Goal: Task Accomplishment & Management: Manage account settings

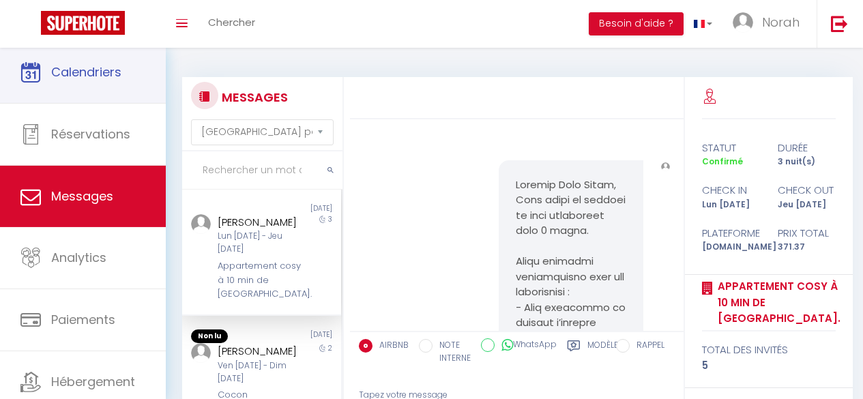
select select "message"
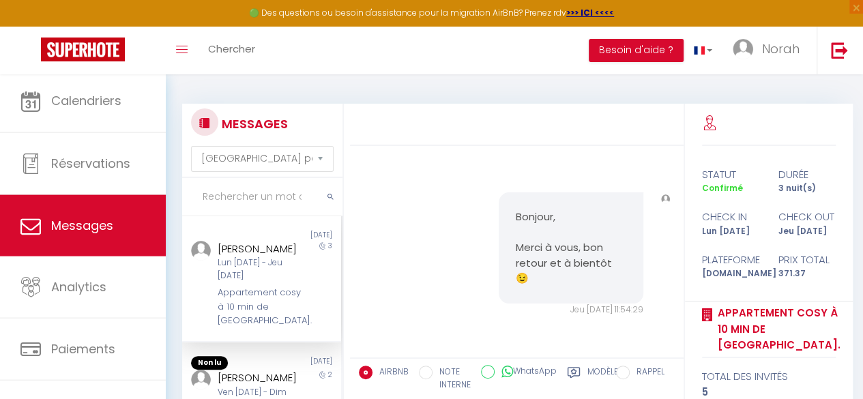
scroll to position [3850, 0]
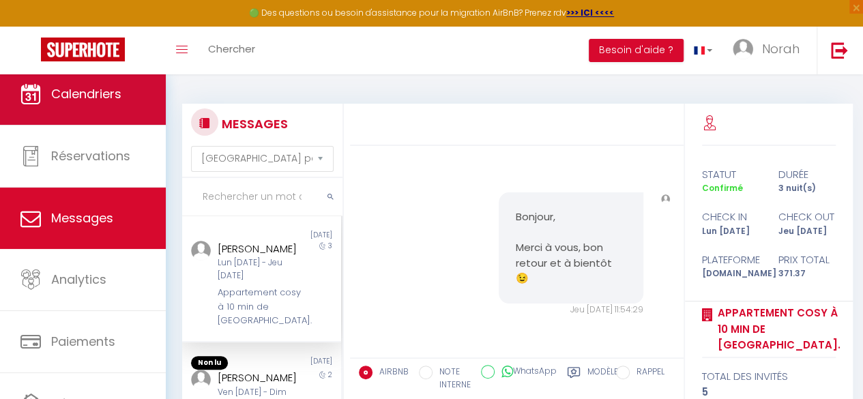
click at [91, 98] on span "Calendriers" at bounding box center [86, 93] width 70 height 17
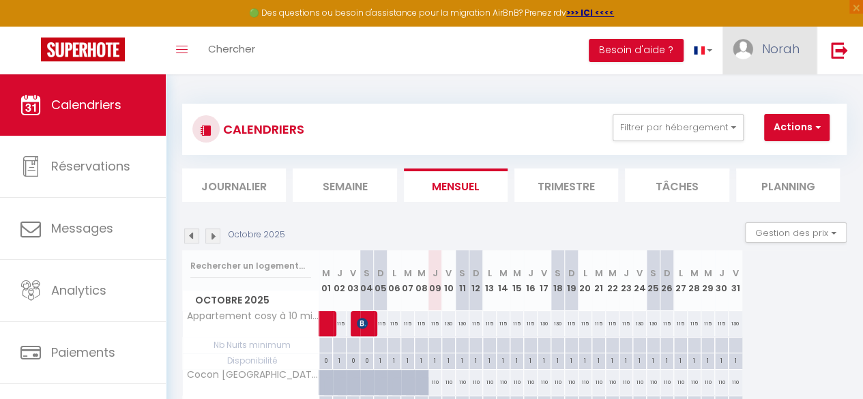
click at [784, 48] on span "Norah" at bounding box center [781, 48] width 38 height 17
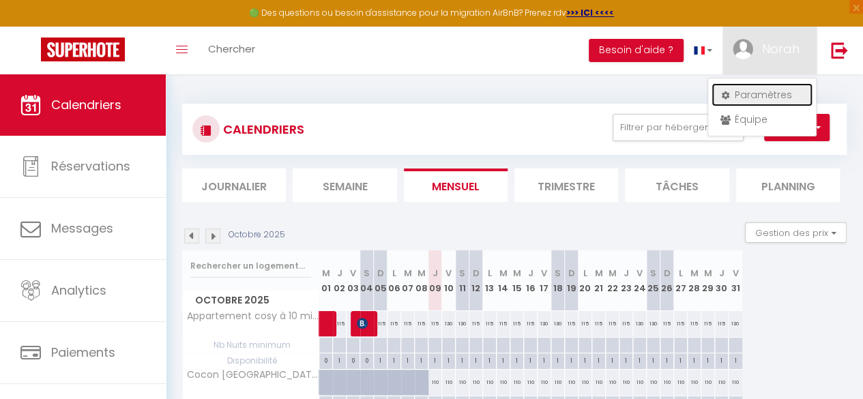
click at [758, 91] on link "Paramètres" at bounding box center [762, 94] width 101 height 23
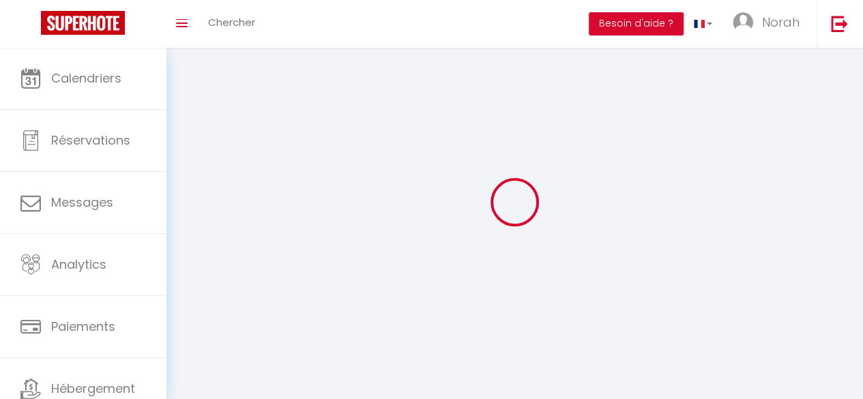
type input "Norah"
type input "Rakotovao"
type input "0624173551"
type input "[STREET_ADDRESS]"
type input "75008"
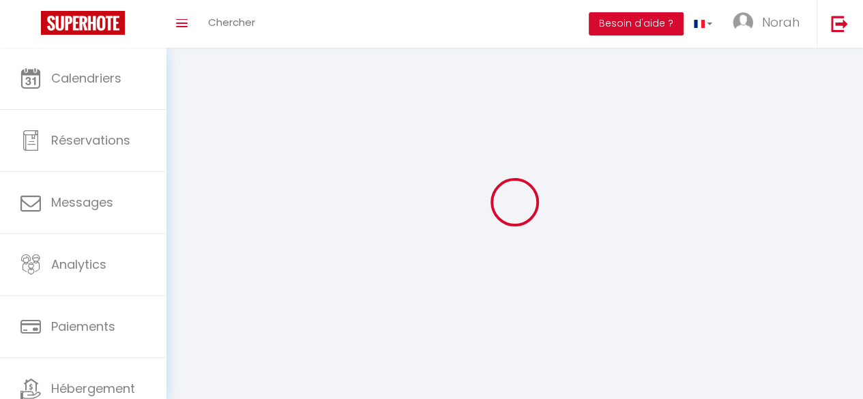
type input "[GEOGRAPHIC_DATA]"
select select "28"
type input "ZV0516c6rcc8vzg5IGK0u3HqV"
type input "ycuD8fNCksBPYAePzOArEGtVX"
type input "[URL][DOMAIN_NAME]"
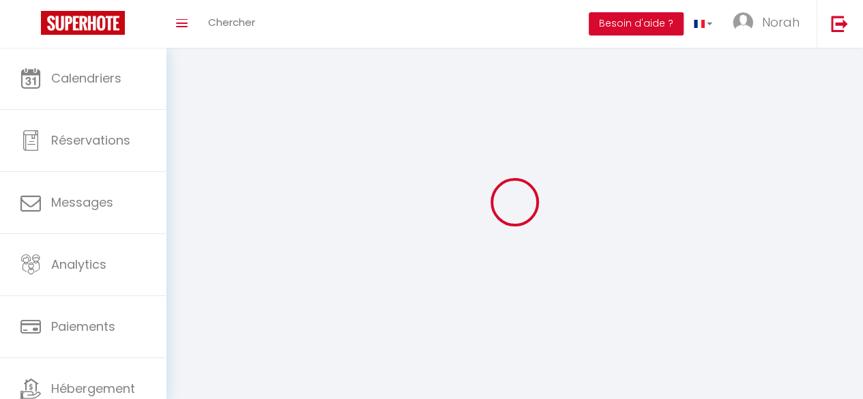
select select "fr"
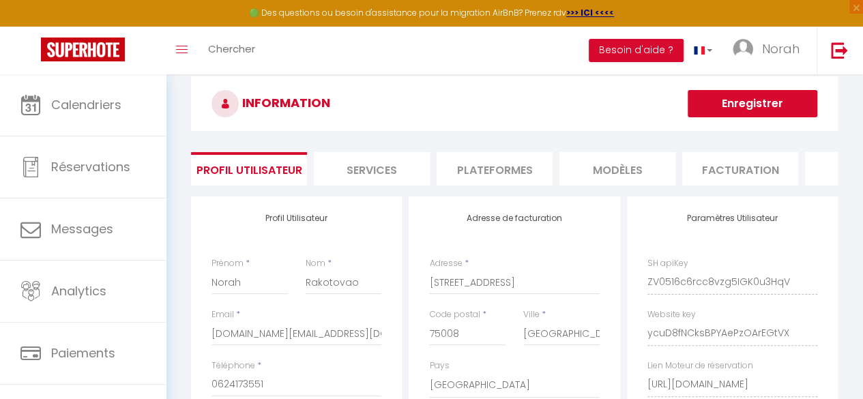
scroll to position [23, 0]
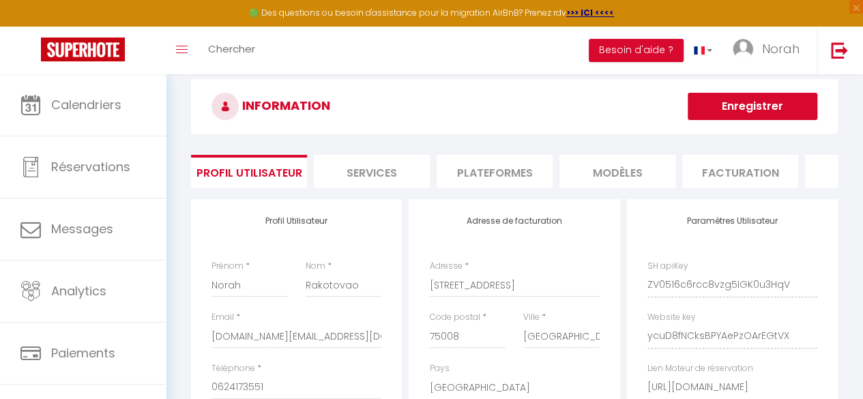
click at [480, 170] on li "Plateformes" at bounding box center [495, 171] width 116 height 33
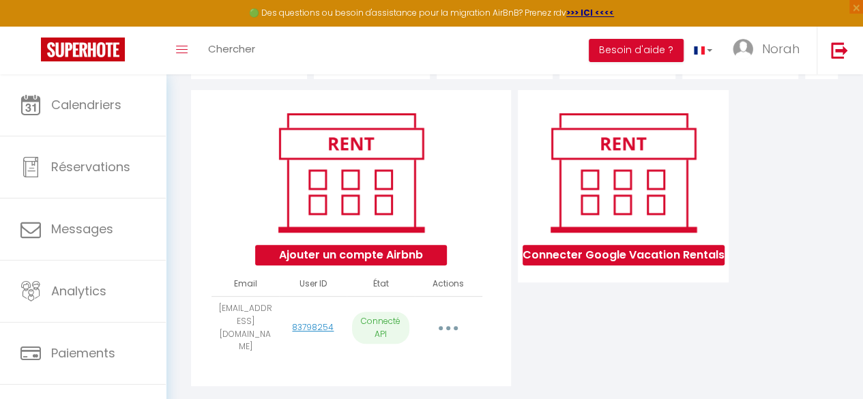
scroll to position [157, 0]
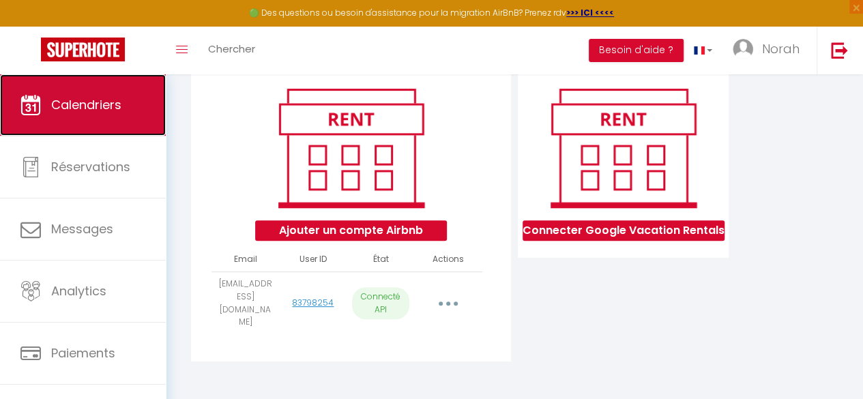
click at [98, 120] on link "Calendriers" at bounding box center [83, 104] width 166 height 61
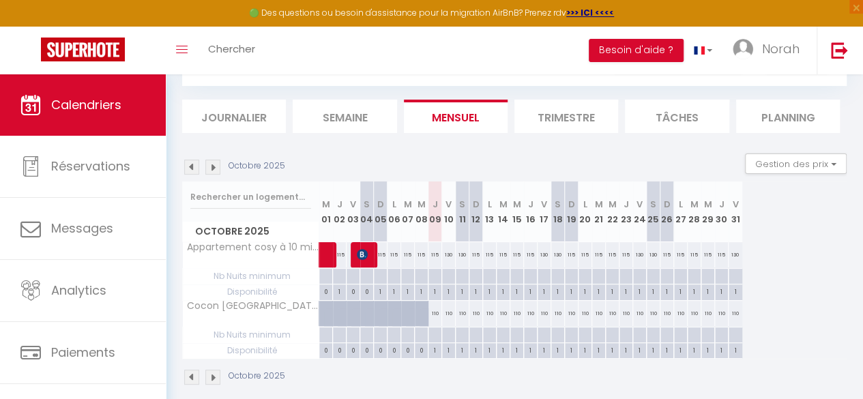
scroll to position [93, 0]
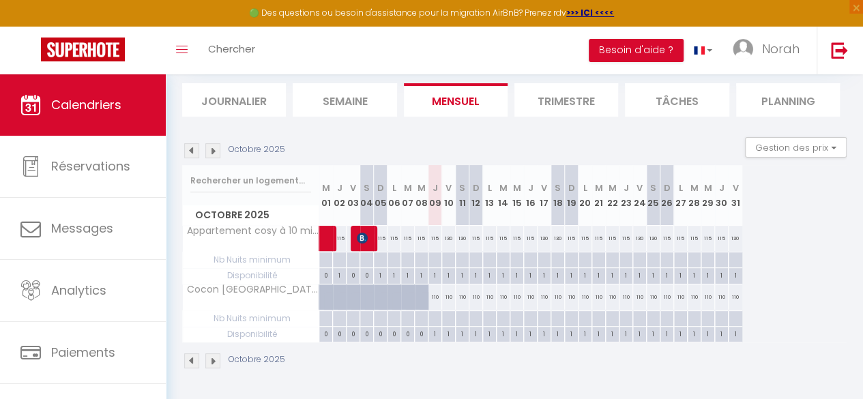
click at [194, 143] on img at bounding box center [191, 150] width 15 height 15
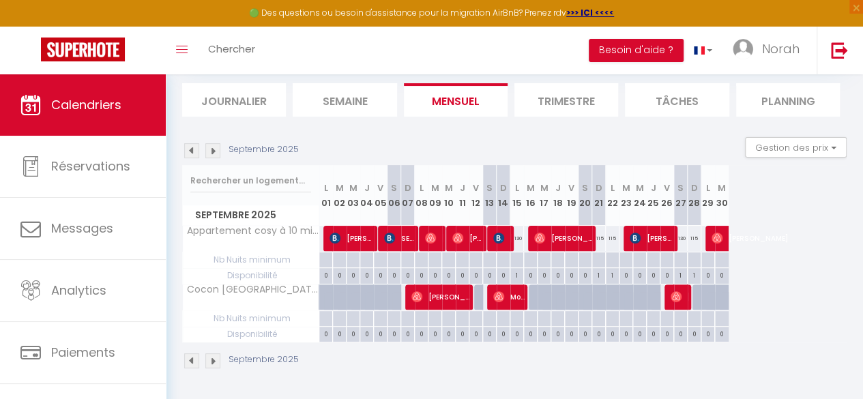
click at [212, 145] on img at bounding box center [212, 150] width 15 height 15
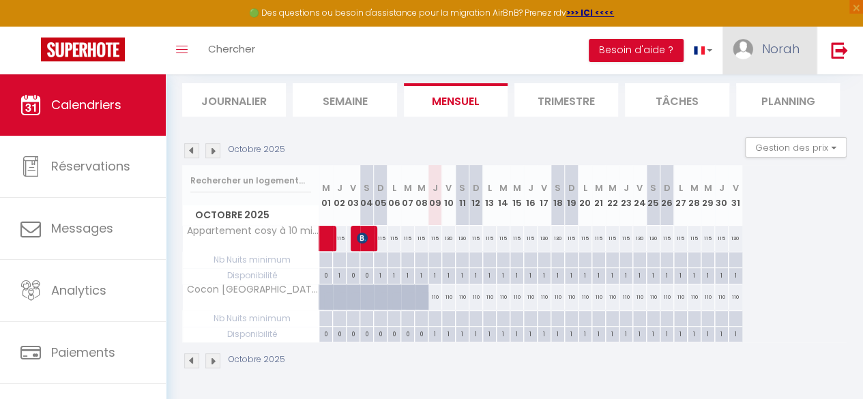
click at [753, 58] on link "Norah" at bounding box center [770, 51] width 94 height 48
click at [732, 96] on link "Paramètres" at bounding box center [762, 94] width 101 height 23
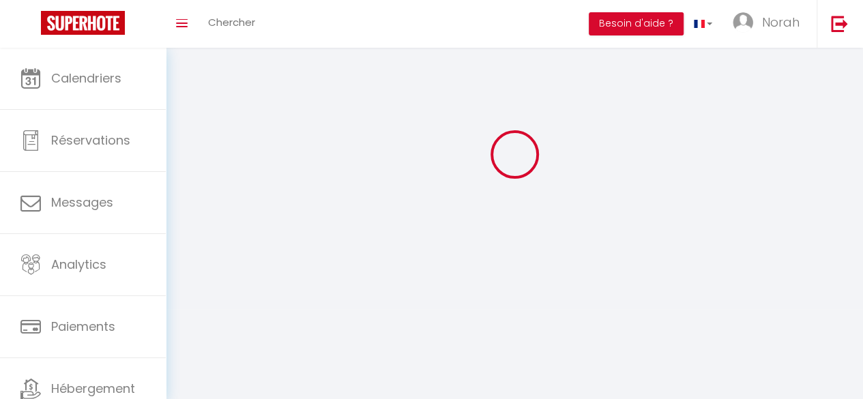
scroll to position [48, 0]
select select
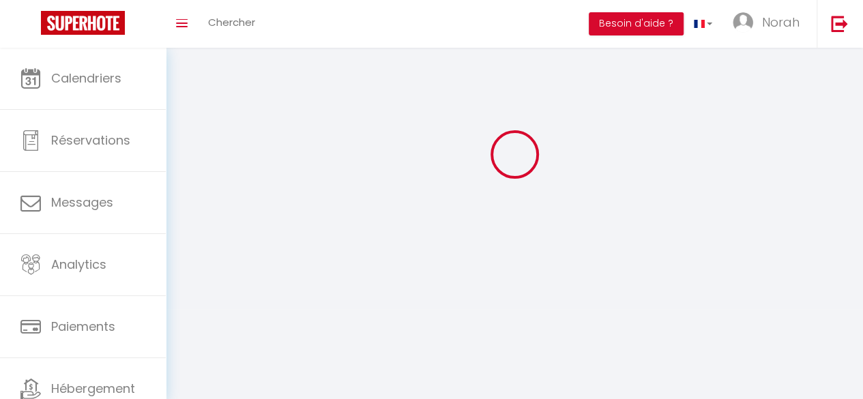
type input "Norah"
type input "Rakotovao"
type input "0624173551"
type input "[STREET_ADDRESS]"
type input "75008"
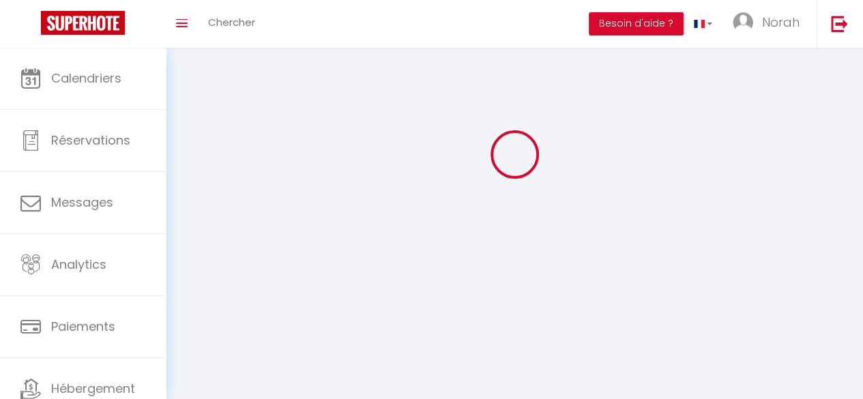
type input "[GEOGRAPHIC_DATA]"
type input "ZV0516c6rcc8vzg5IGK0u3HqV"
type input "ycuD8fNCksBPYAePzOArEGtVX"
select select "28"
type input "ZV0516c6rcc8vzg5IGK0u3HqV"
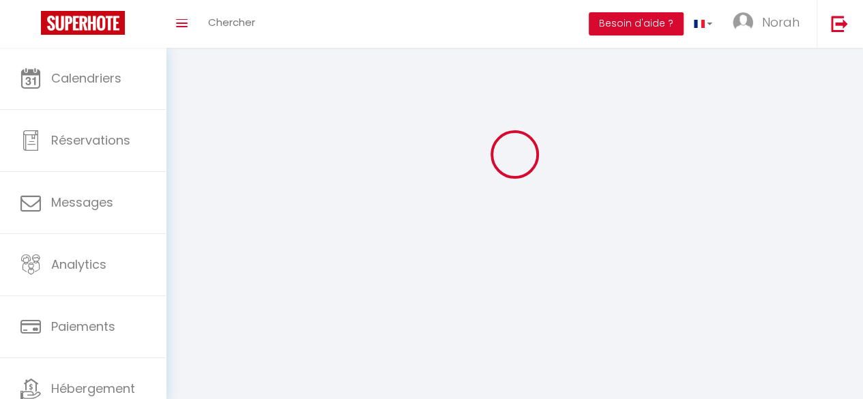
type input "ycuD8fNCksBPYAePzOArEGtVX"
type input "[URL][DOMAIN_NAME]"
select select "fr"
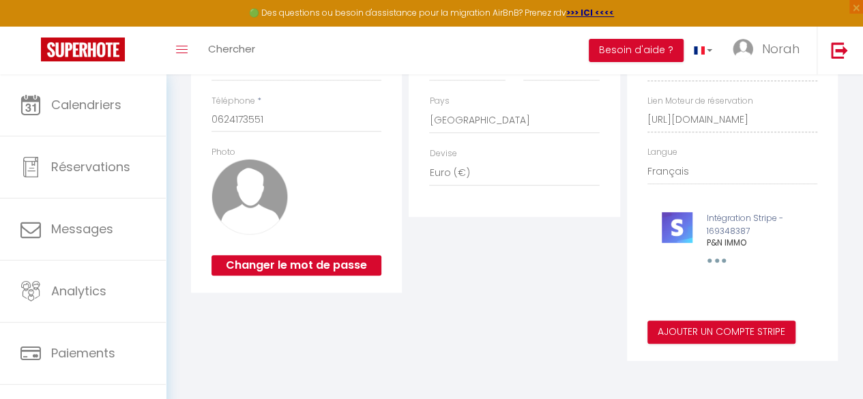
scroll to position [72, 0]
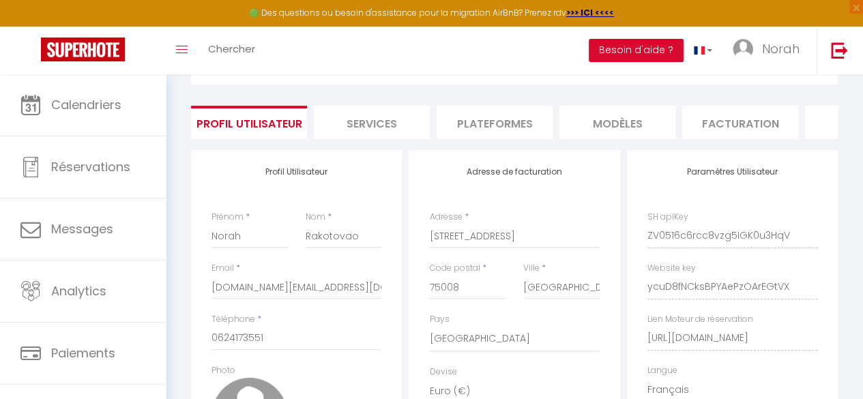
click at [453, 118] on li "Plateformes" at bounding box center [495, 122] width 116 height 33
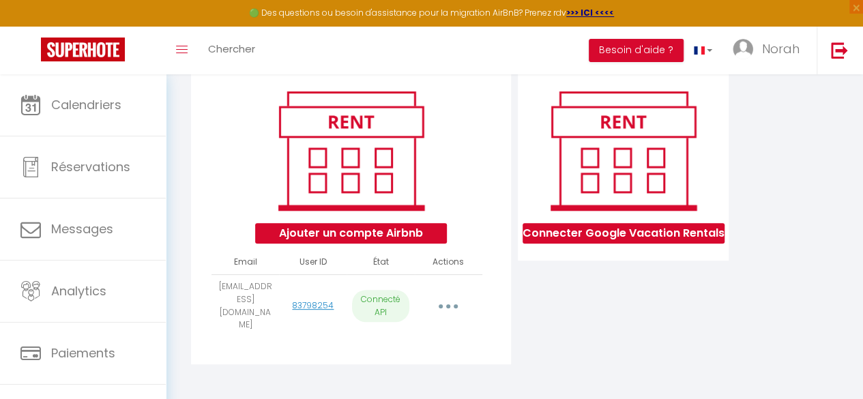
scroll to position [127, 0]
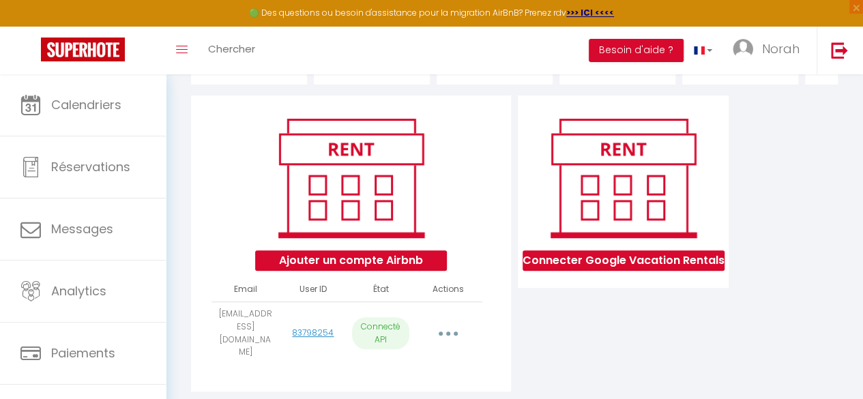
click at [439, 338] on button "button" at bounding box center [449, 334] width 36 height 26
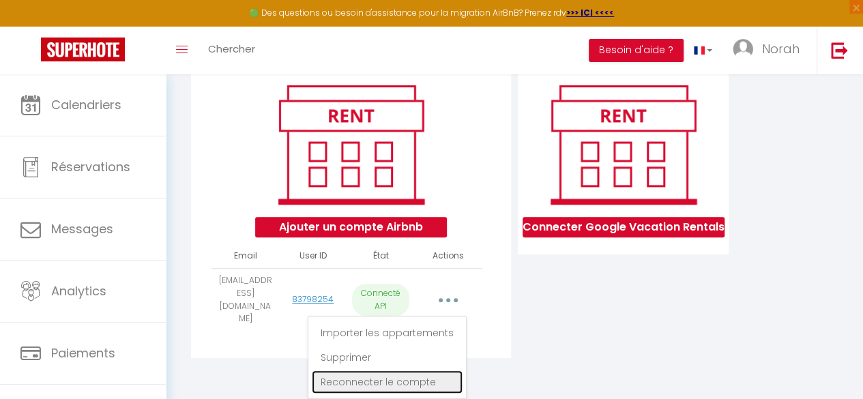
click at [371, 384] on link "Reconnecter le compte" at bounding box center [387, 381] width 151 height 23
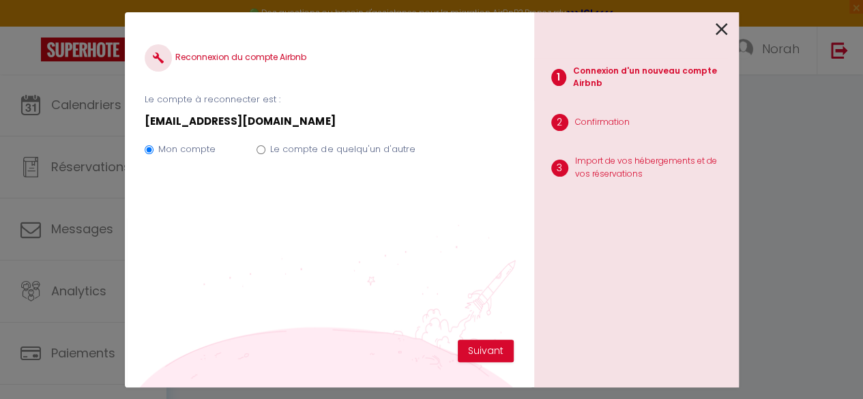
scroll to position [157, 0]
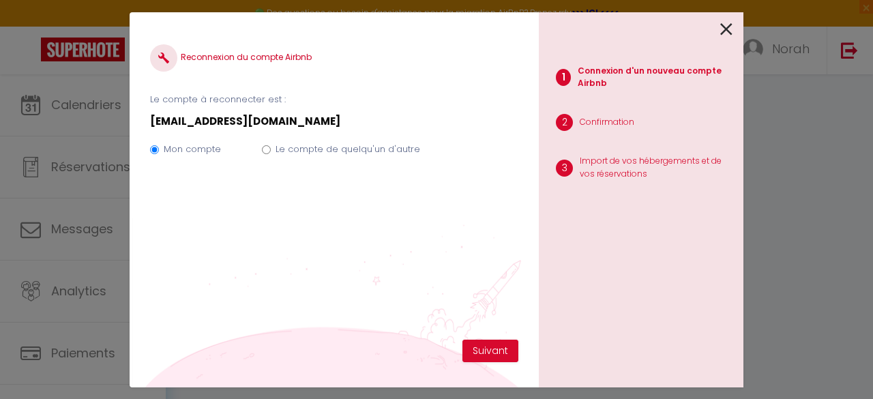
click at [262, 147] on input "Le compte de quelqu'un d'autre" at bounding box center [266, 149] width 9 height 9
radio input "true"
radio input "false"
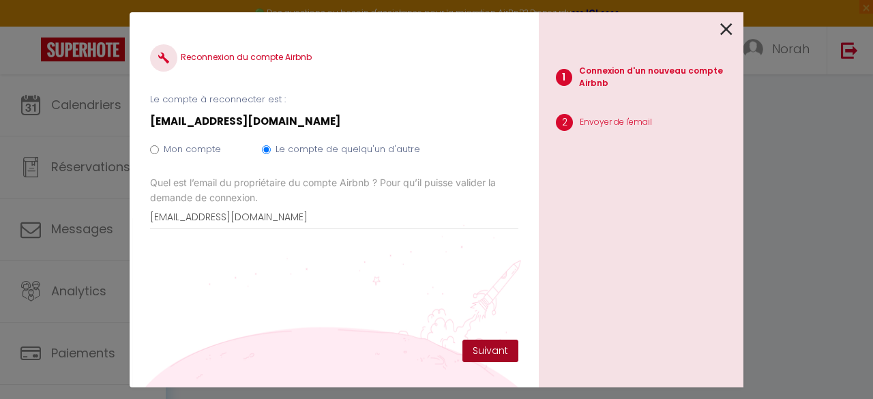
click at [506, 358] on button "Suivant" at bounding box center [491, 351] width 56 height 23
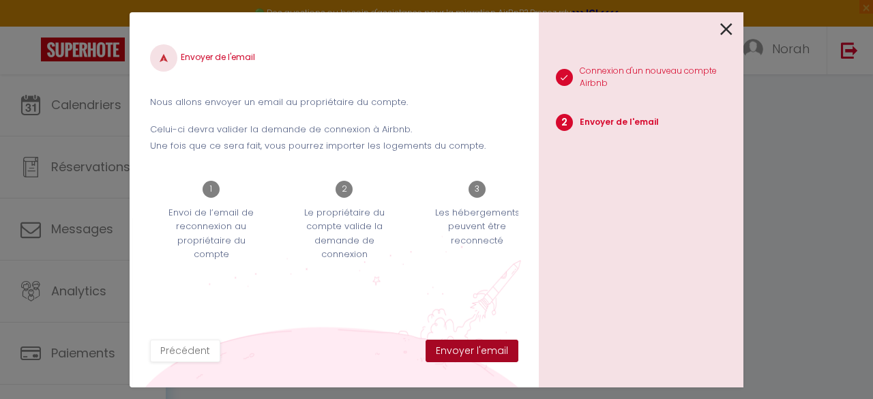
click at [454, 347] on button "Envoyer l'email" at bounding box center [472, 351] width 93 height 23
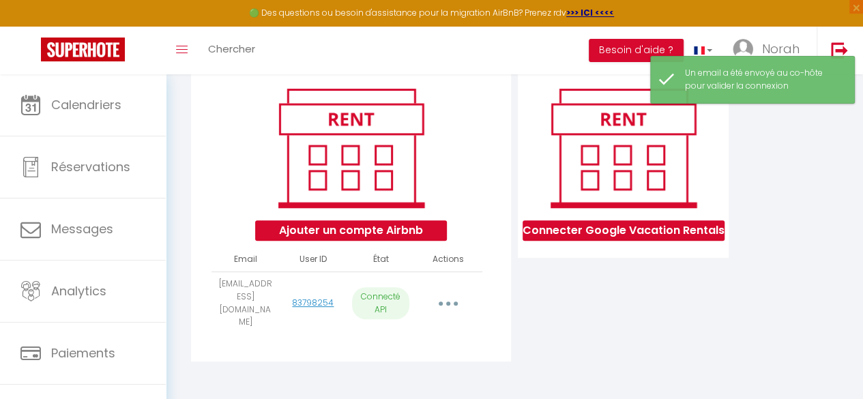
scroll to position [150, 0]
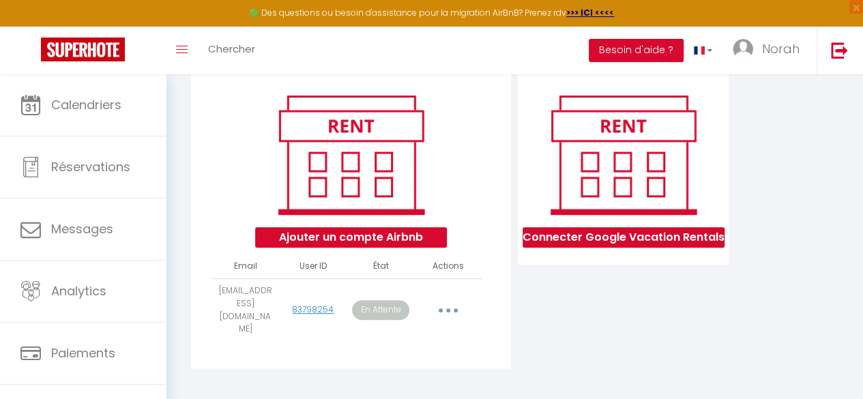
click at [446, 310] on button "button" at bounding box center [449, 310] width 36 height 26
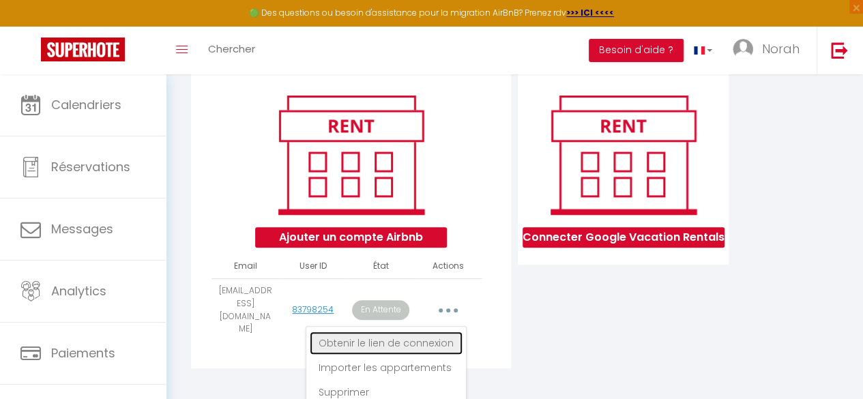
click at [388, 343] on link "Obtenir le lien de connexion" at bounding box center [386, 343] width 153 height 23
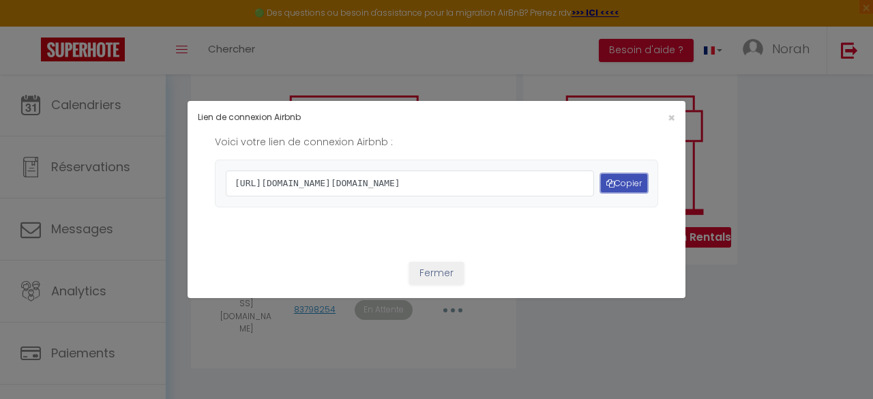
click at [616, 192] on button "Copier" at bounding box center [624, 183] width 46 height 18
click at [607, 185] on icon "button" at bounding box center [611, 183] width 8 height 8
click at [668, 109] on span "×" at bounding box center [672, 117] width 8 height 17
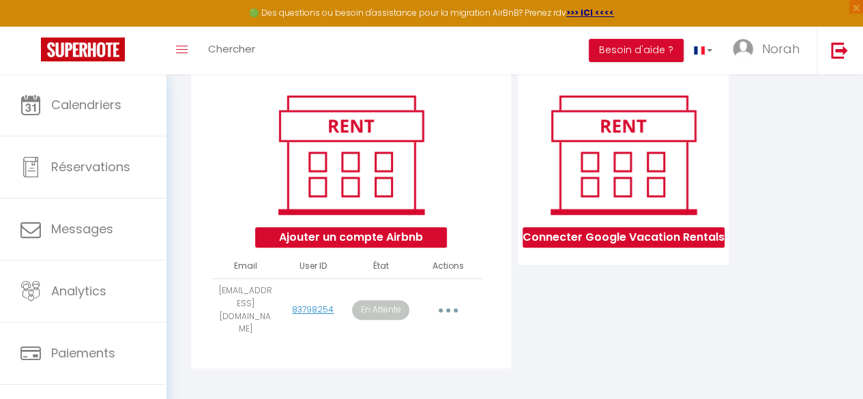
scroll to position [79, 0]
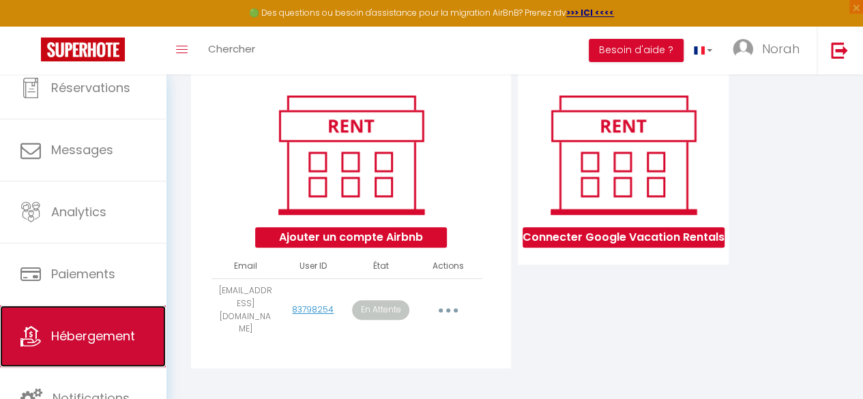
click at [81, 320] on link "Hébergement" at bounding box center [83, 336] width 166 height 61
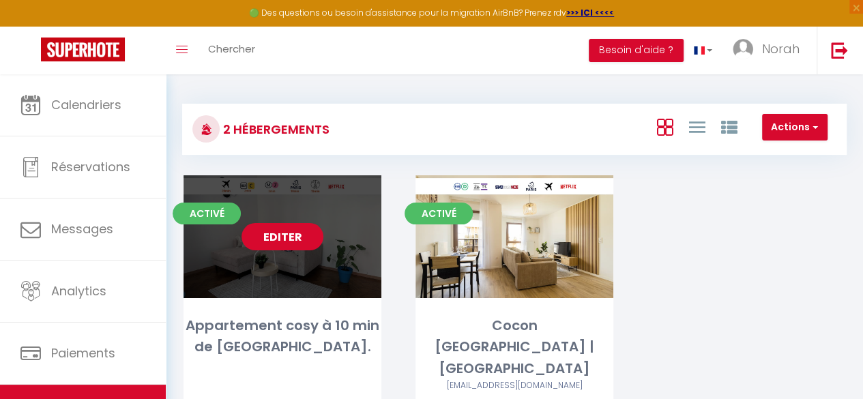
click at [284, 243] on link "Editer" at bounding box center [283, 236] width 82 height 27
select select "3"
select select "2"
select select "1"
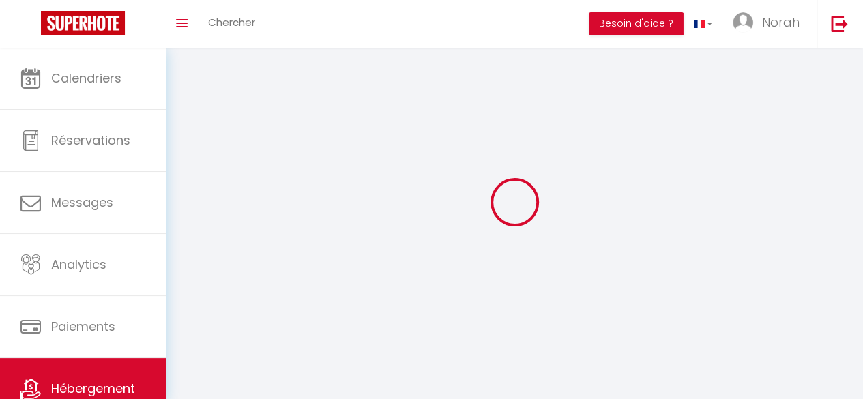
select select
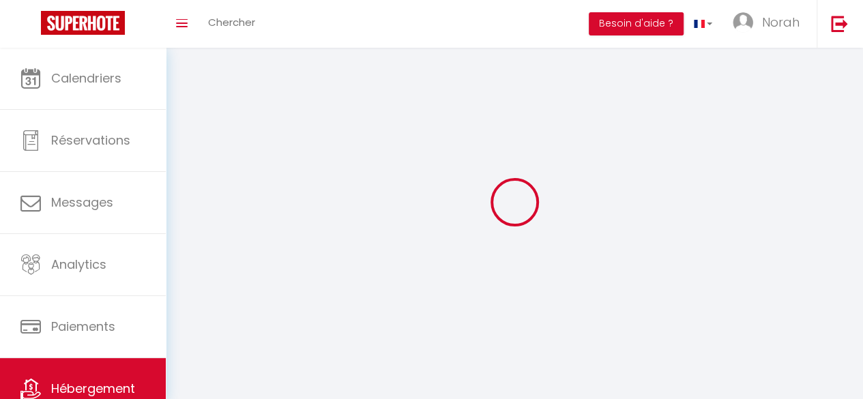
select select
checkbox input "false"
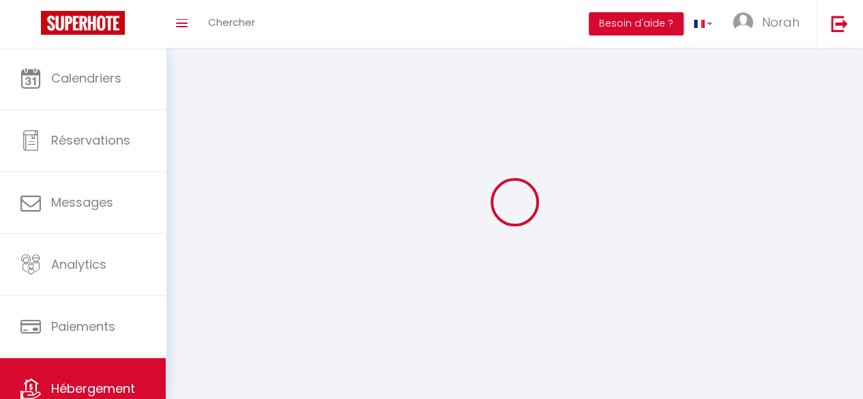
select select
select select "1"
select select "28"
select select
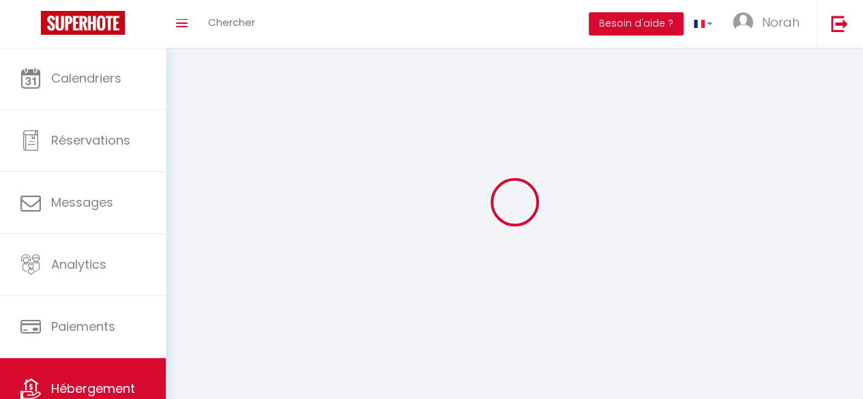
select select
checkbox input "false"
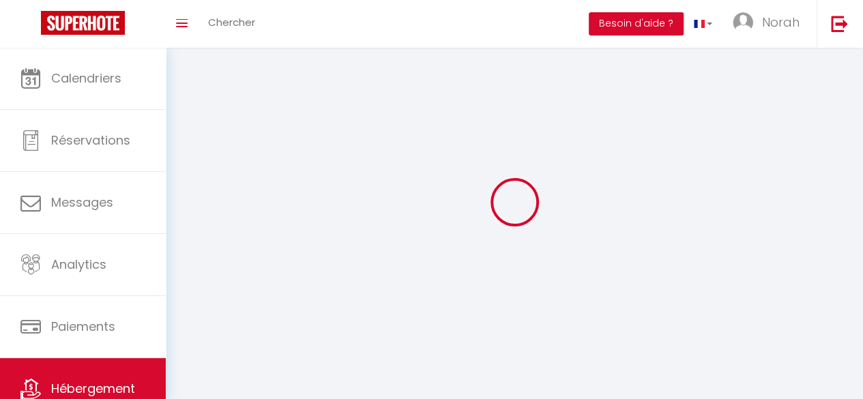
checkbox input "false"
select select
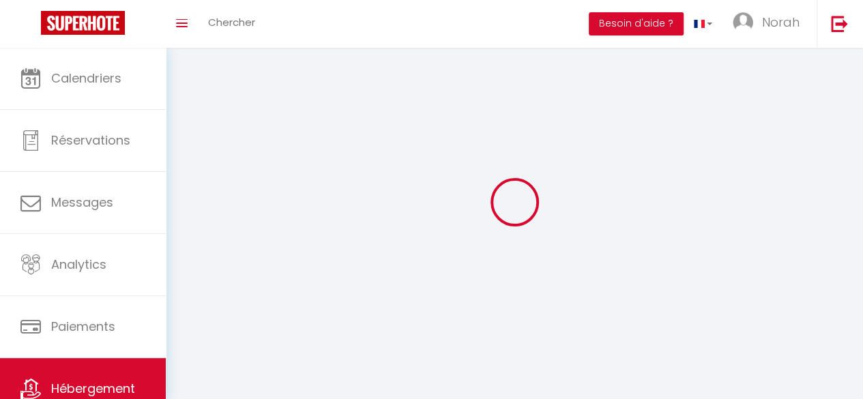
select select
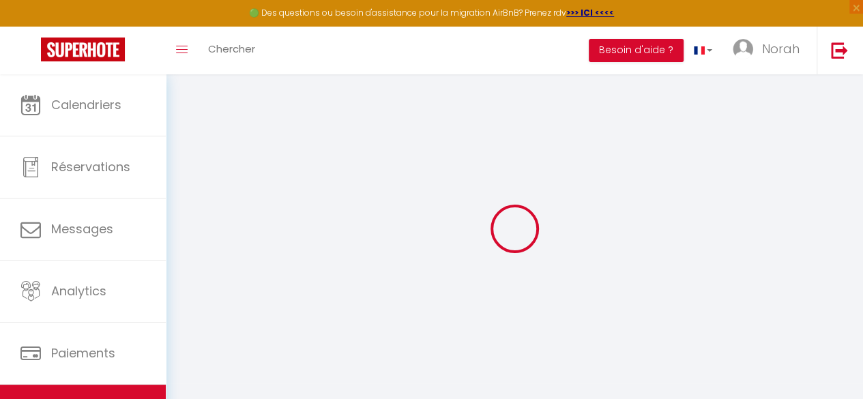
select select
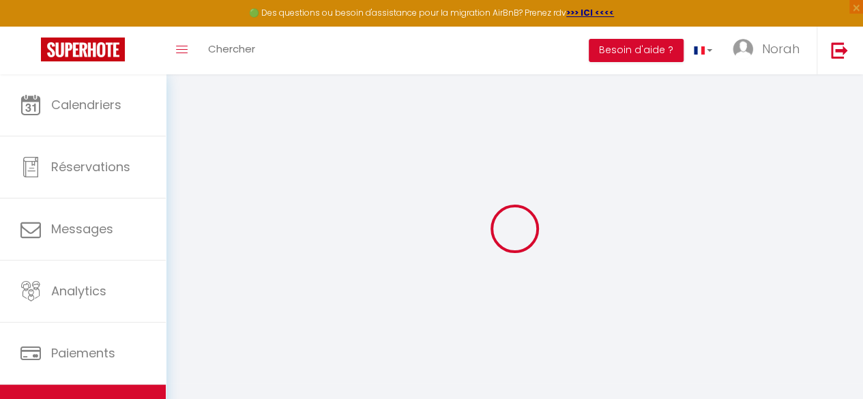
select select
checkbox input "false"
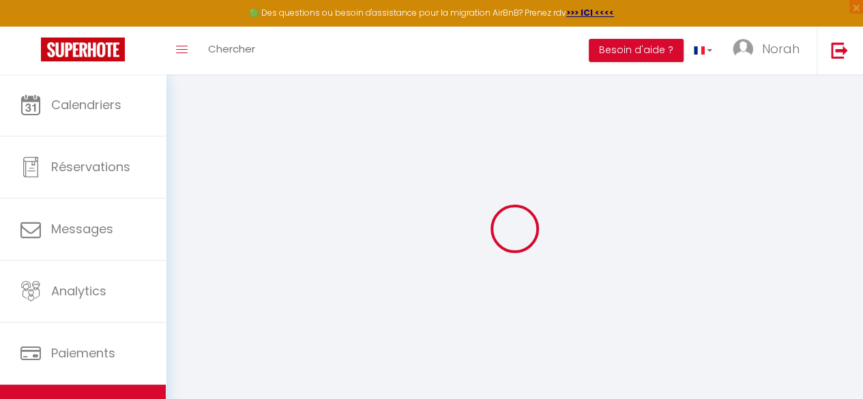
select select
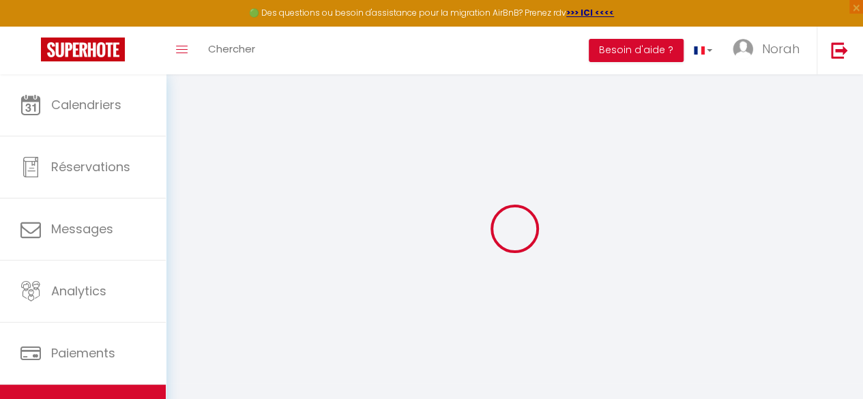
select select
checkbox input "false"
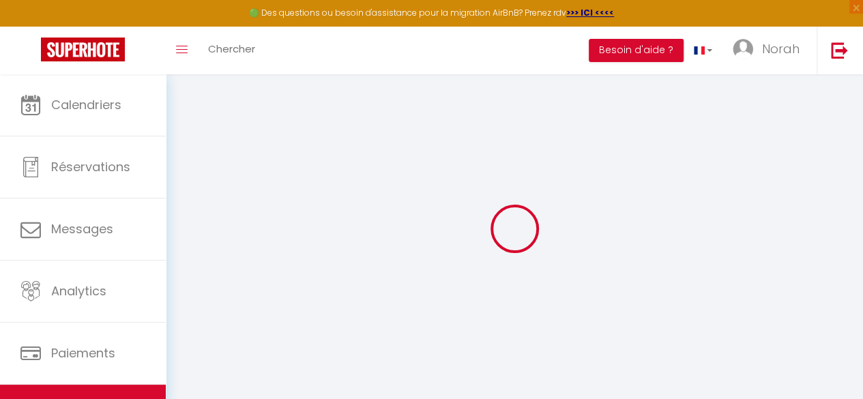
checkbox input "false"
select select
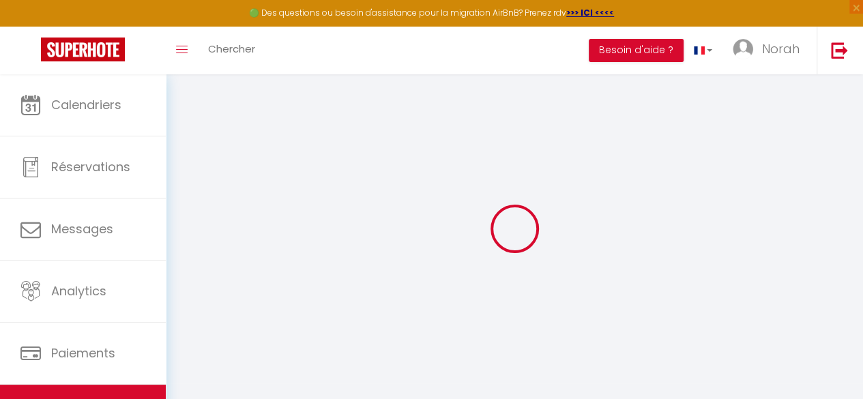
select select
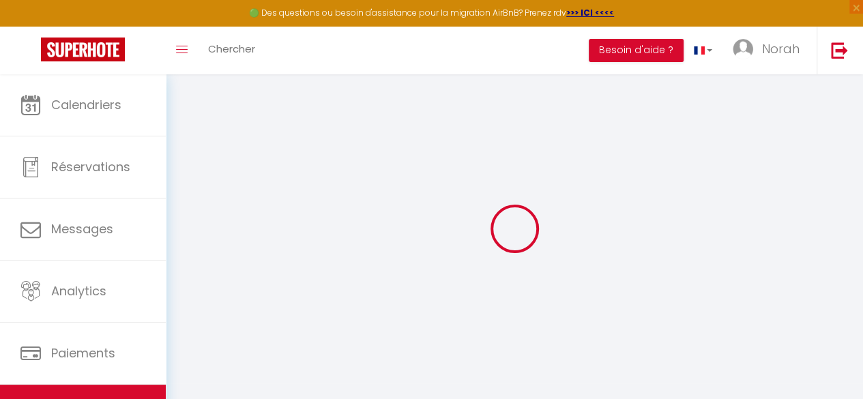
checkbox input "false"
select select
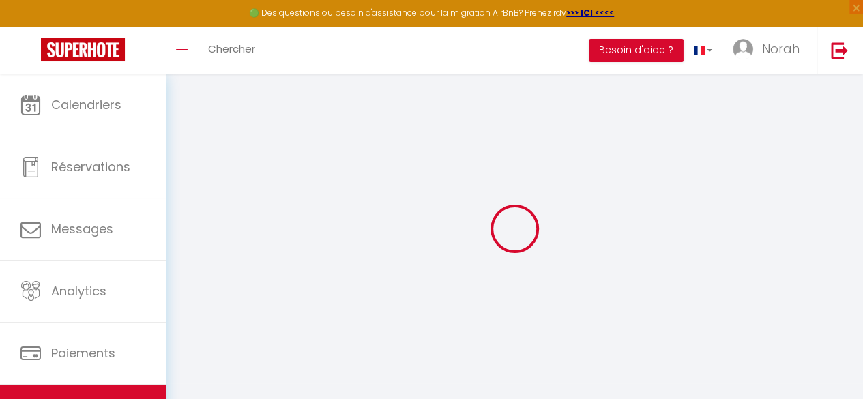
select select
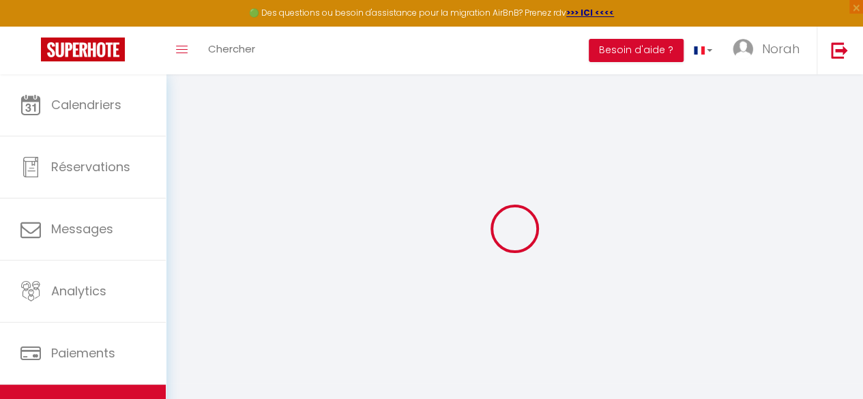
select select
checkbox input "false"
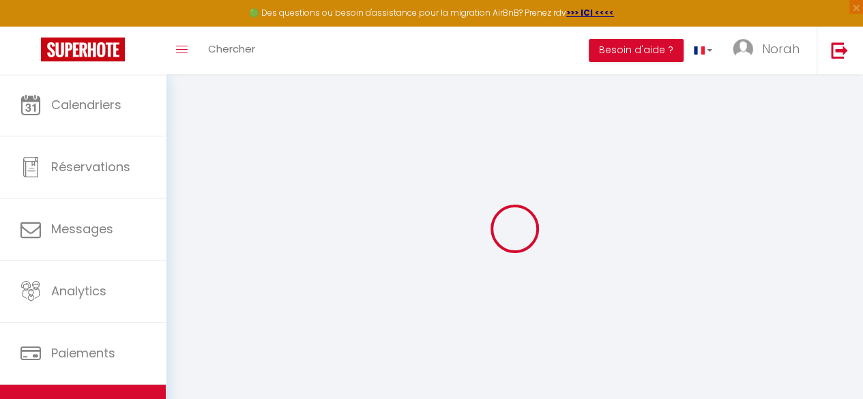
checkbox input "false"
select select
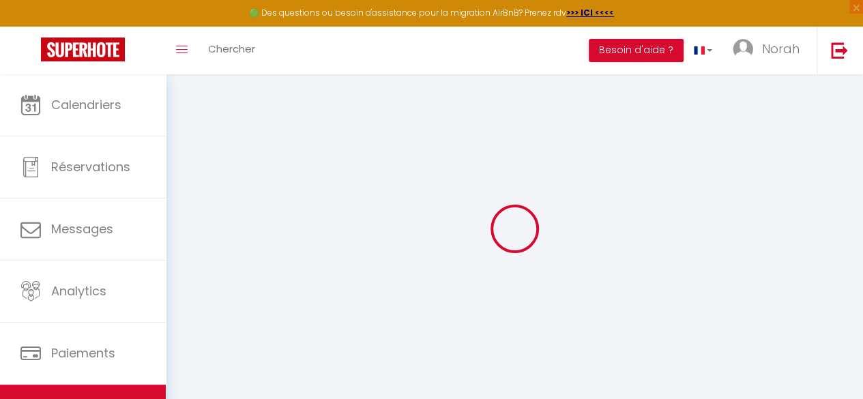
select select
checkbox input "false"
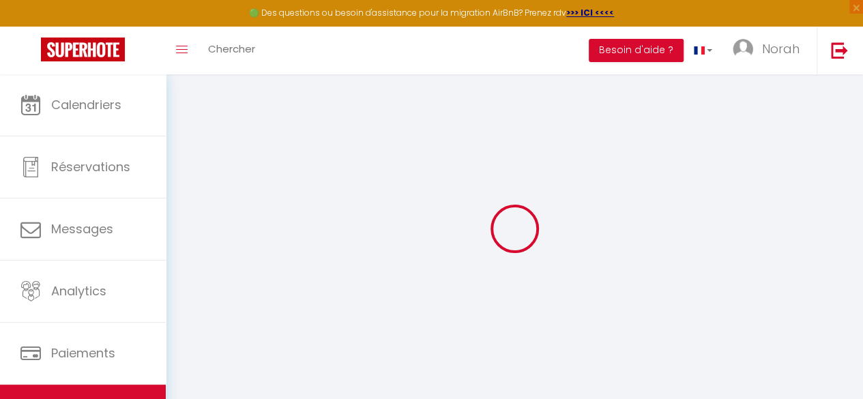
checkbox input "false"
select select
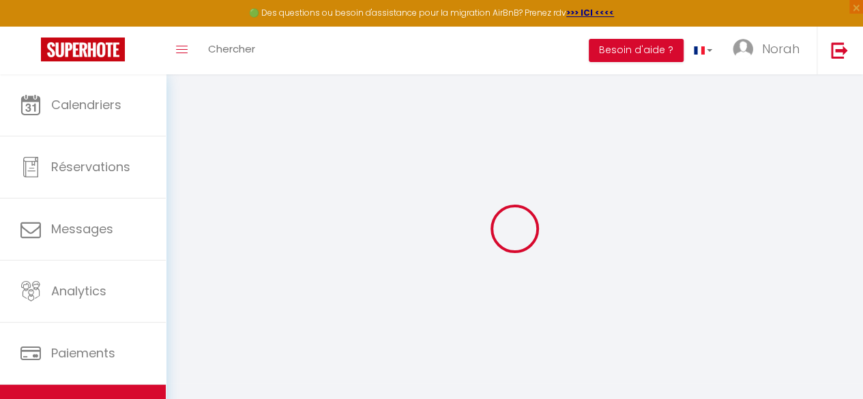
type input "Appartement cosy à 10 min de [GEOGRAPHIC_DATA]."
type input "Norah"
select select "5"
select select "2"
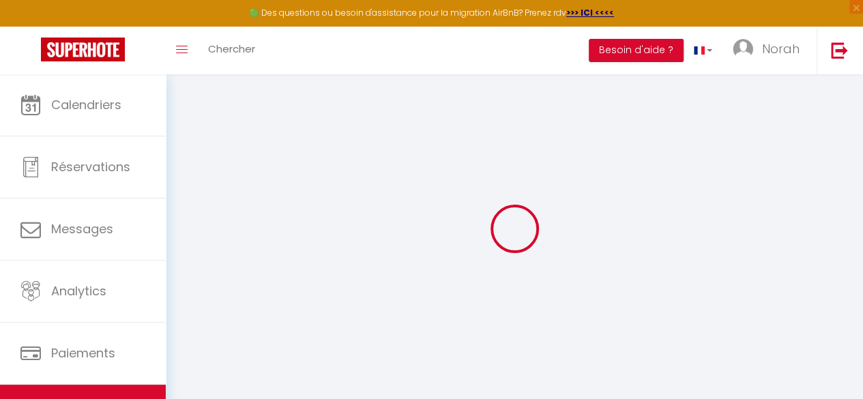
type input "115"
type input "40"
type input "500"
type input "5"
select select
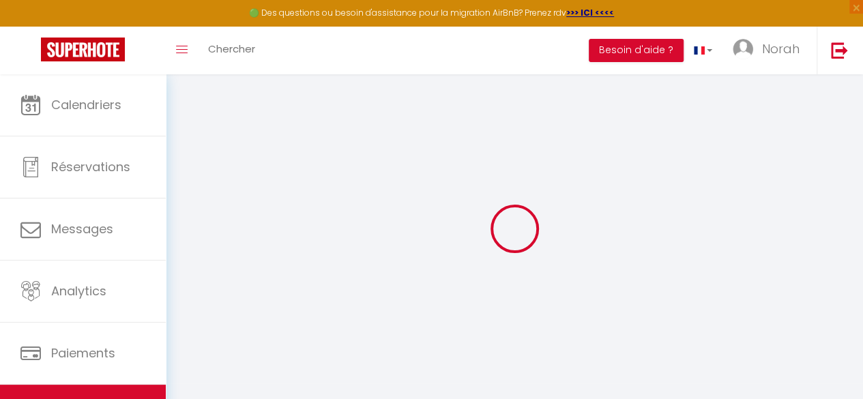
select select
type input "[STREET_ADDRESS][PERSON_NAME]"
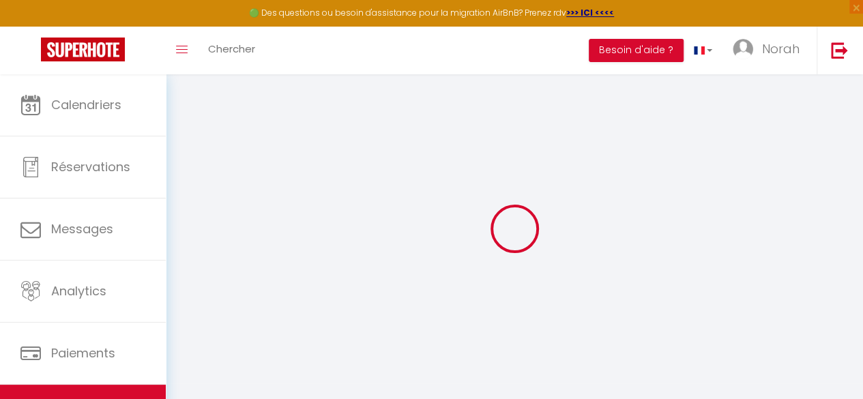
type input "94200"
type input "[GEOGRAPHIC_DATA]"
type input "[DOMAIN_NAME][EMAIL_ADDRESS][DOMAIN_NAME]"
select select "14104"
checkbox input "false"
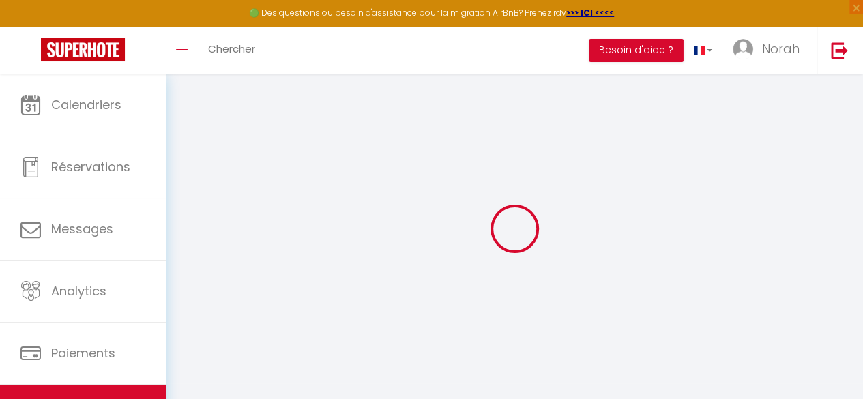
checkbox input "false"
select select
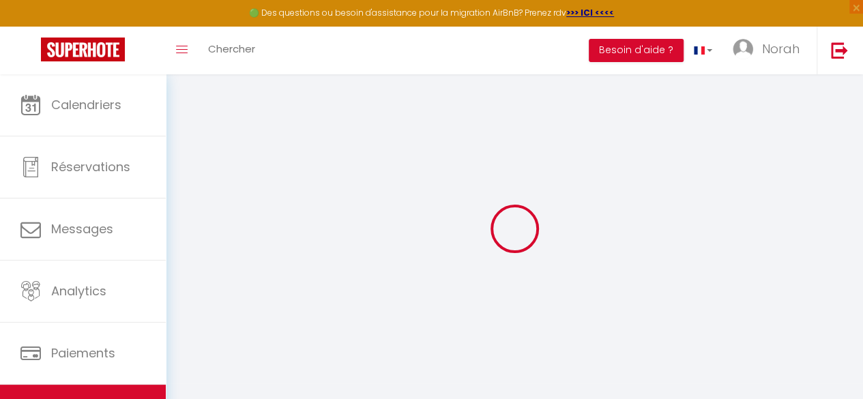
type input "0"
select select "+ 21 %"
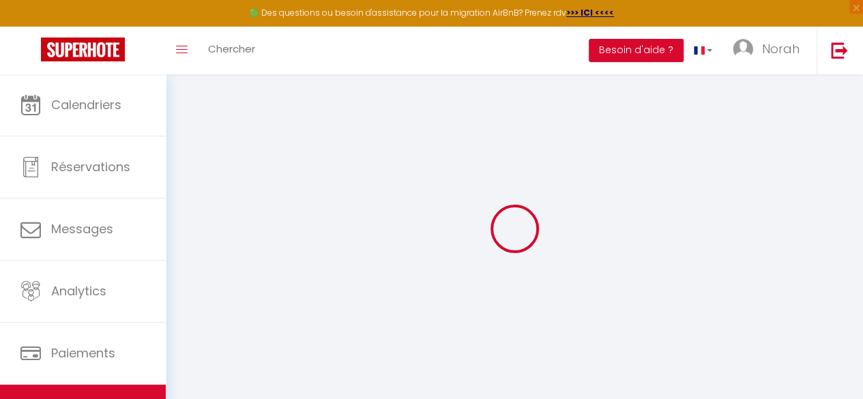
select select "+ 3 %"
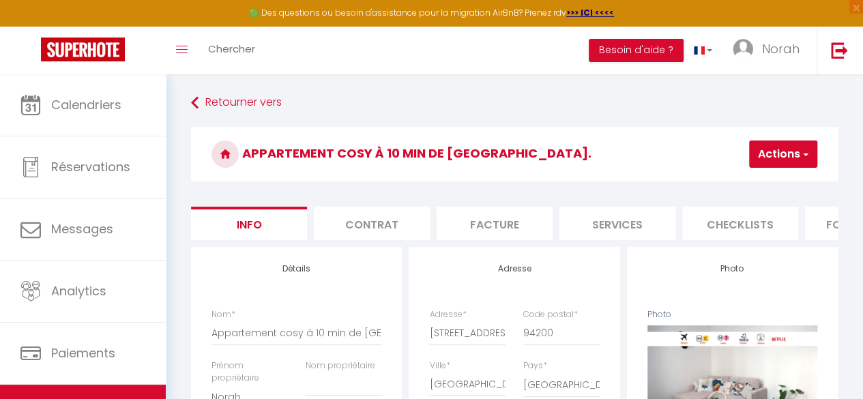
select select
checkbox input "false"
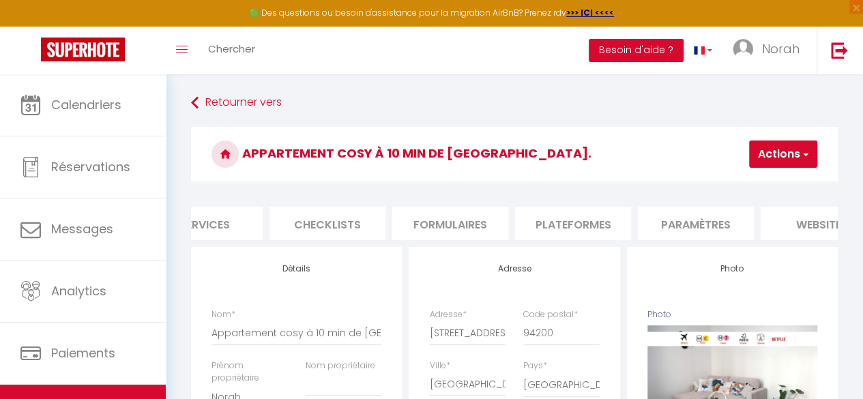
scroll to position [0, 413]
click at [590, 214] on li "Plateformes" at bounding box center [572, 223] width 116 height 33
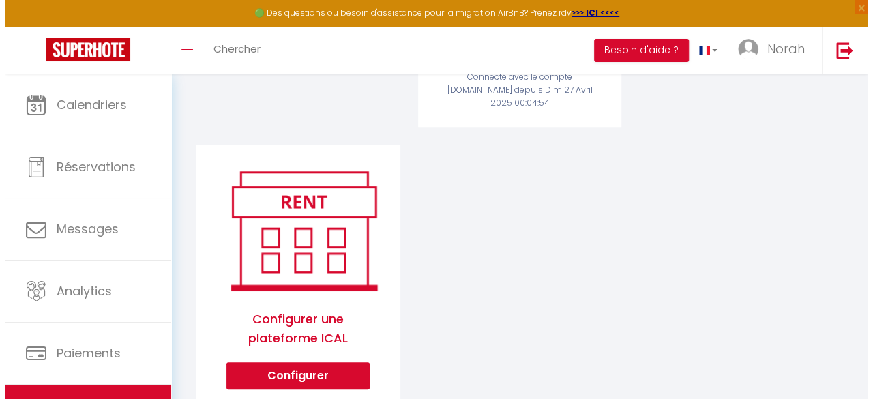
scroll to position [495, 0]
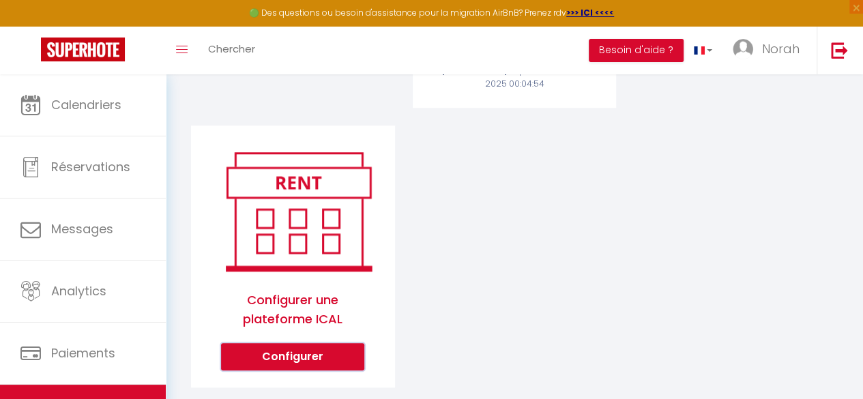
click at [281, 343] on button "Configurer" at bounding box center [292, 356] width 143 height 27
select select "1"
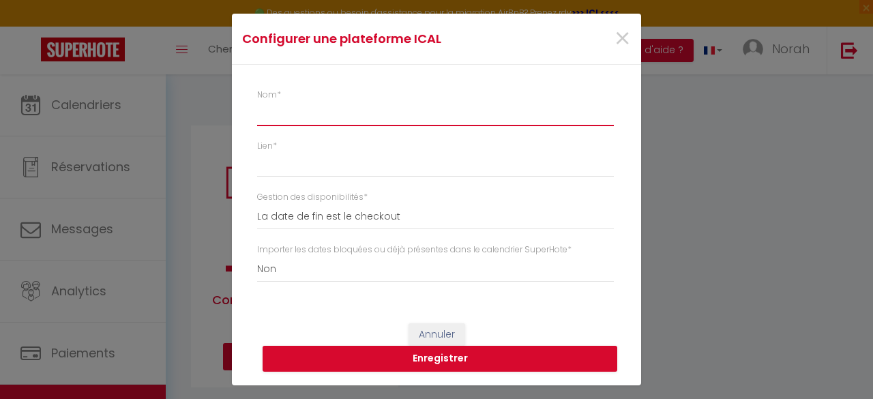
click at [303, 113] on input "Nom *" at bounding box center [435, 114] width 357 height 25
type input "AIRBNB"
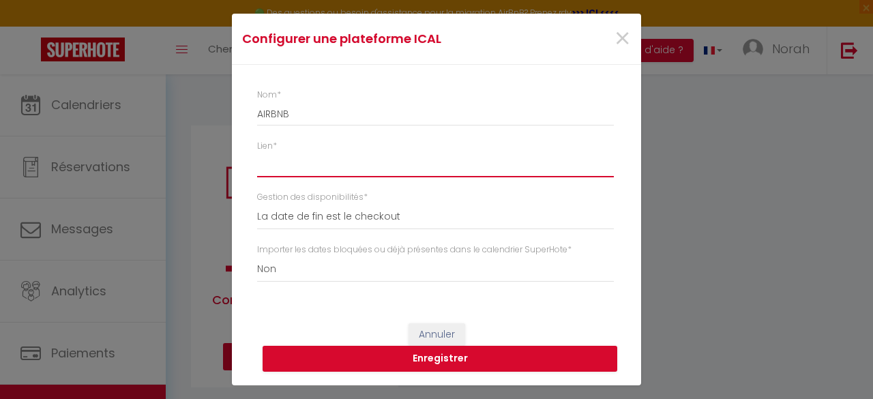
click at [288, 153] on input "Lien *" at bounding box center [435, 165] width 357 height 25
paste input "[URL][DOMAIN_NAME]"
type input "[URL][DOMAIN_NAME]"
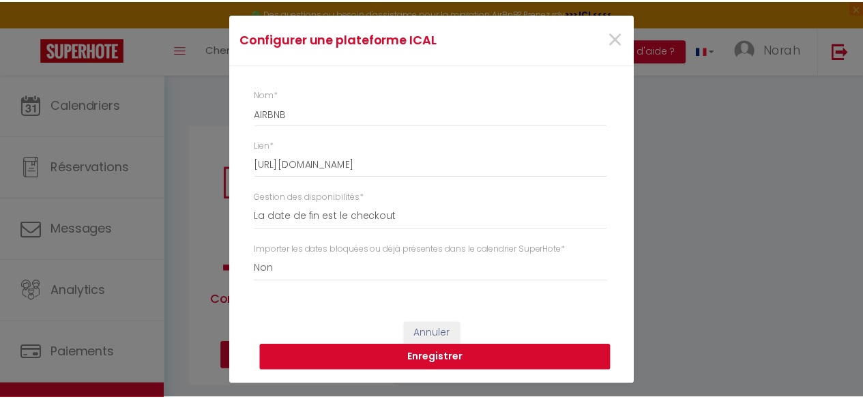
scroll to position [0, 0]
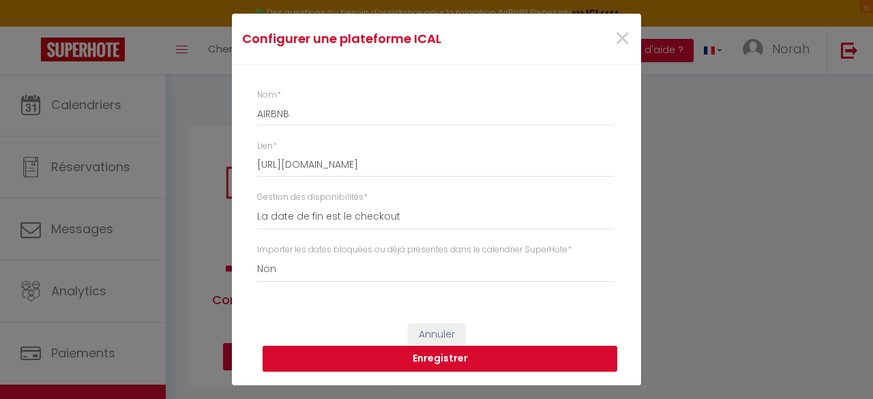
click at [370, 368] on button "Enregistrer" at bounding box center [440, 359] width 355 height 26
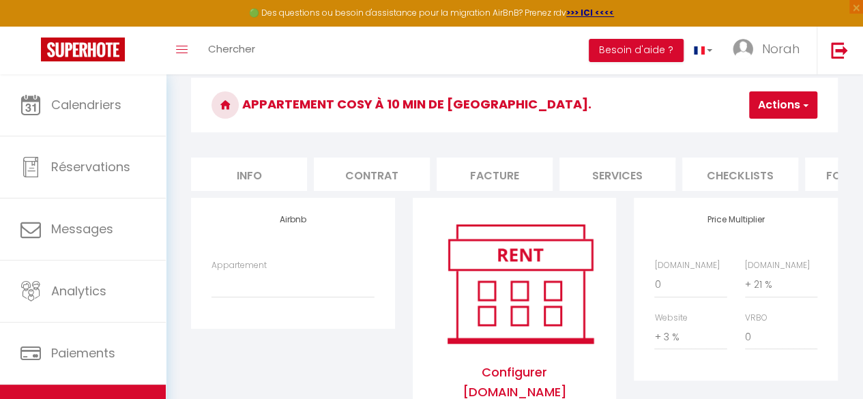
click at [284, 178] on li "Info" at bounding box center [249, 174] width 116 height 33
select select
checkbox input "false"
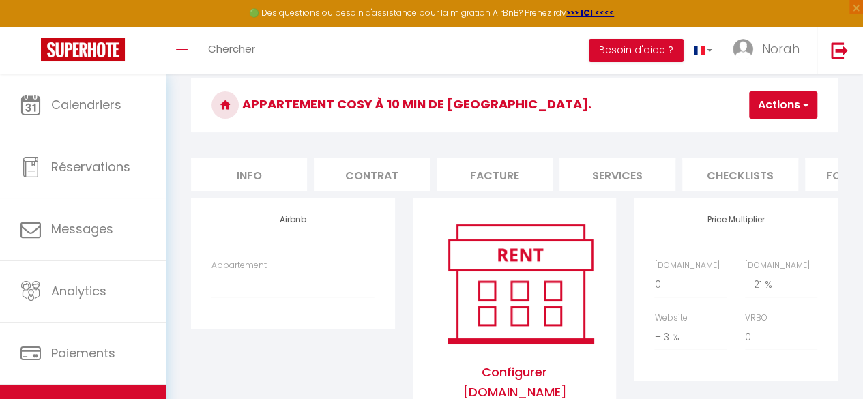
checkbox input "false"
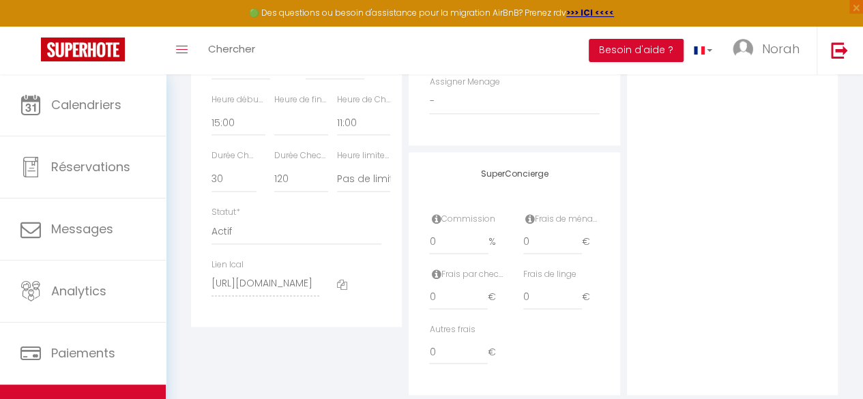
scroll to position [812, 0]
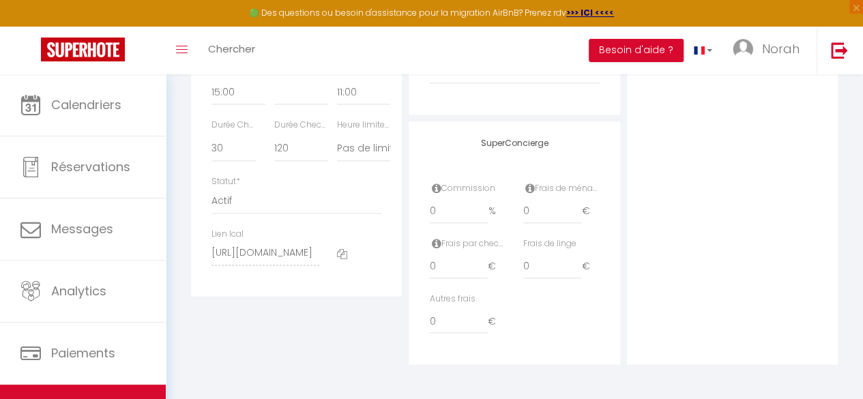
click at [339, 259] on icon at bounding box center [342, 254] width 10 height 10
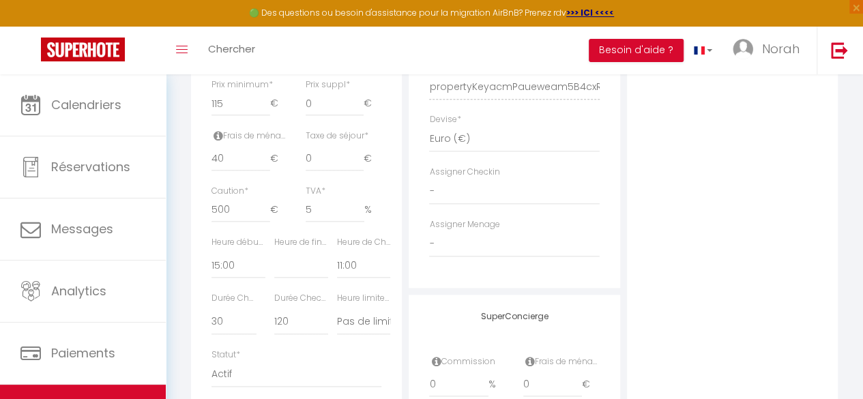
scroll to position [78, 0]
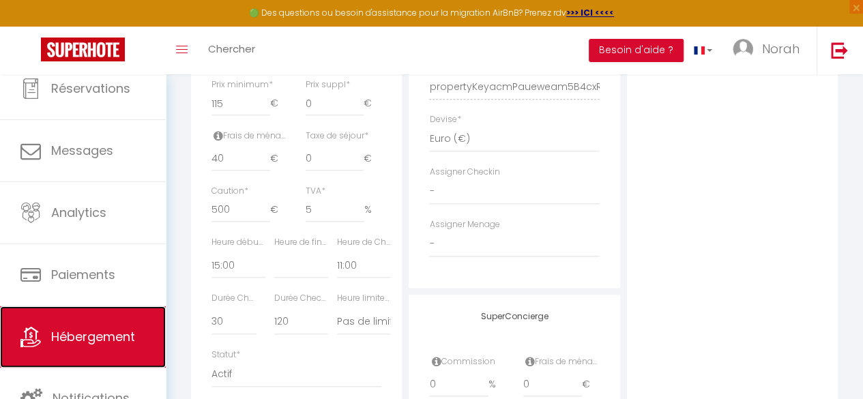
click at [76, 349] on link "Hébergement" at bounding box center [83, 336] width 166 height 61
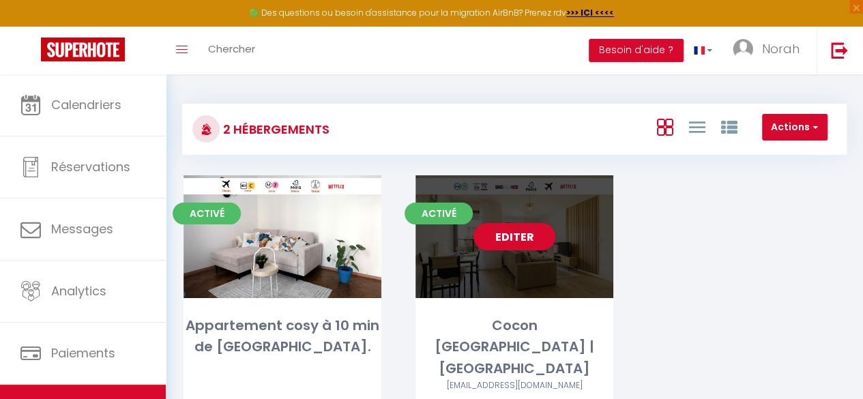
click at [539, 274] on div "Editer" at bounding box center [515, 236] width 198 height 123
click at [494, 233] on link "Editer" at bounding box center [515, 236] width 82 height 27
select select "3"
select select "2"
select select "1"
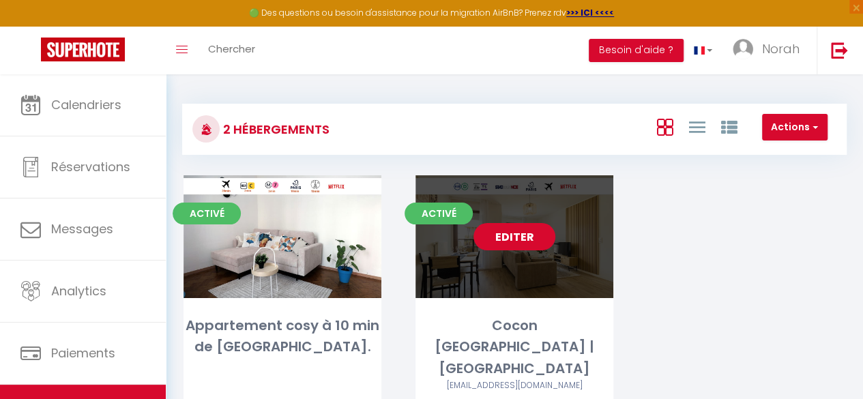
select select "1"
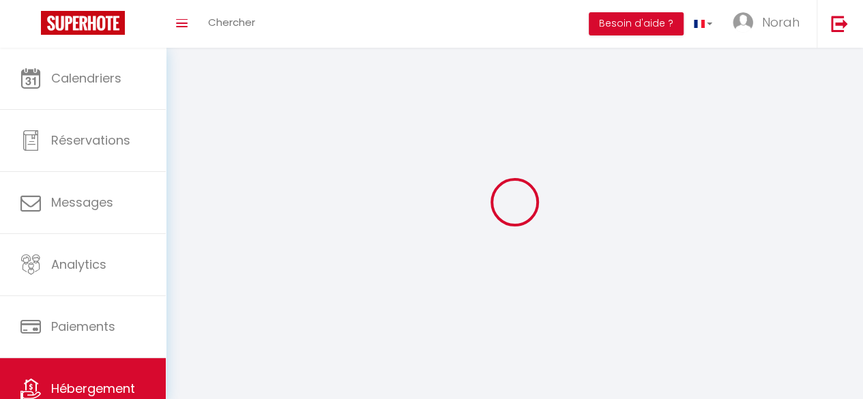
select select
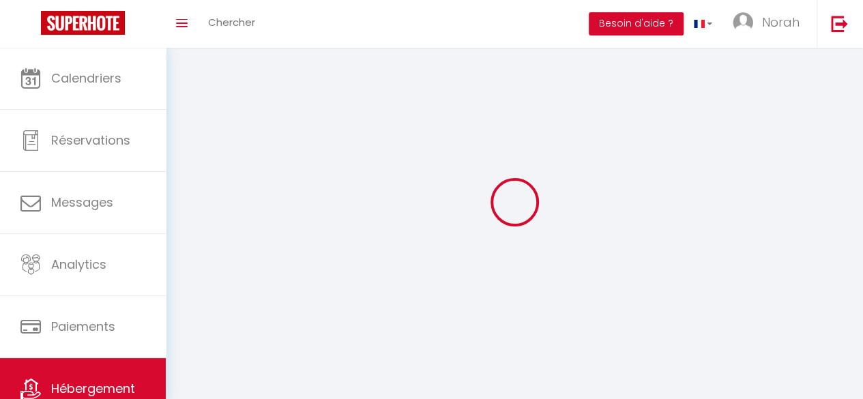
checkbox input "false"
select select
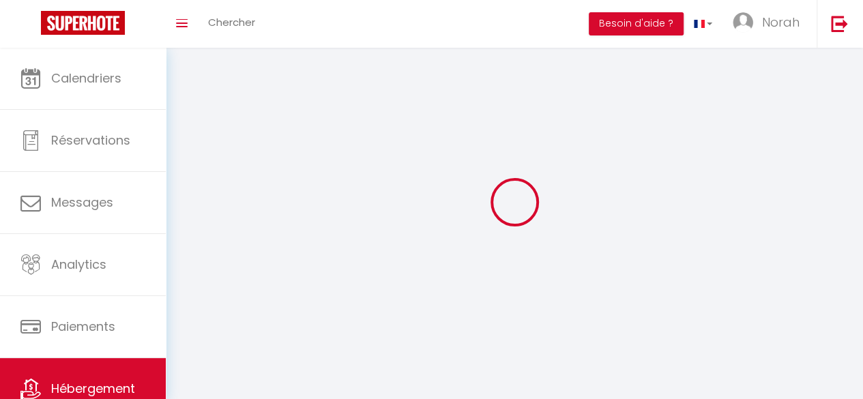
select select
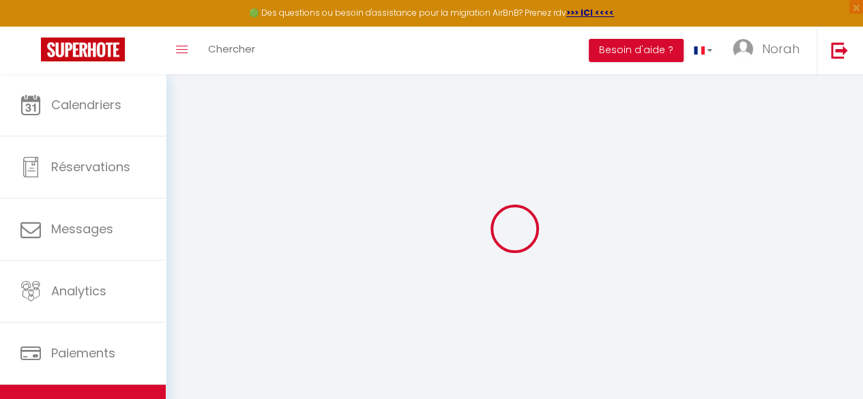
select select
select select "+ 20 %"
select select "+ 3 %"
select select
select select "false"
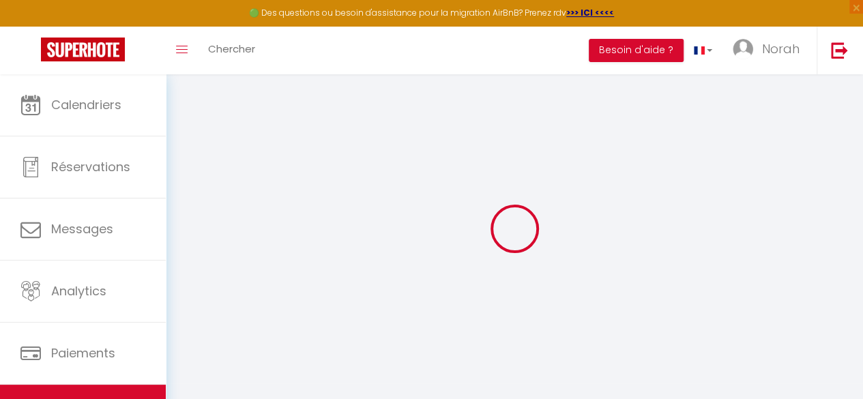
select select
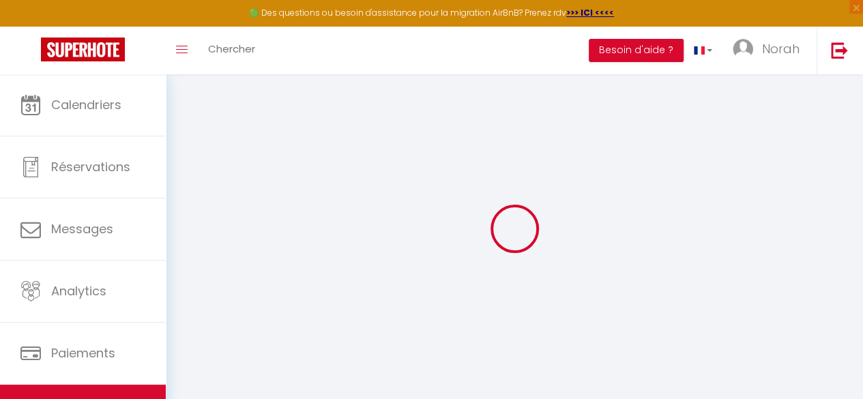
select select
checkbox input "true"
checkbox input "false"
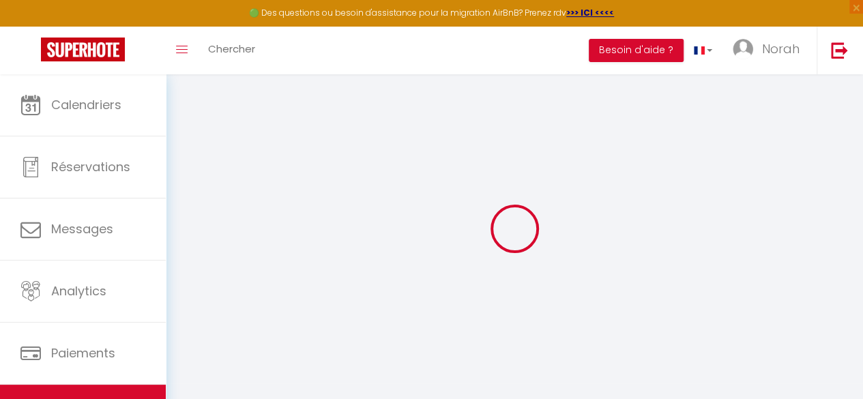
checkbox input "false"
select select
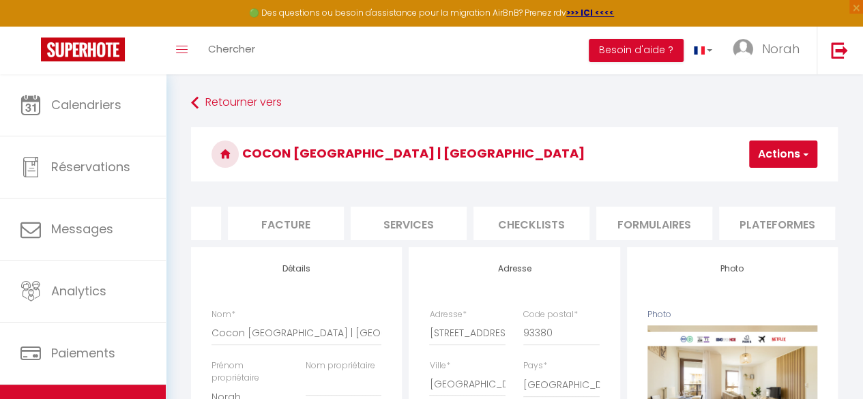
scroll to position [0, 258]
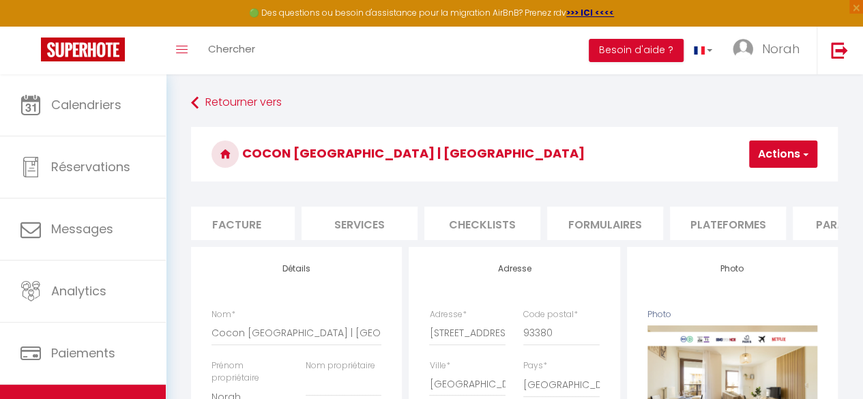
click at [695, 235] on li "Plateformes" at bounding box center [728, 223] width 116 height 33
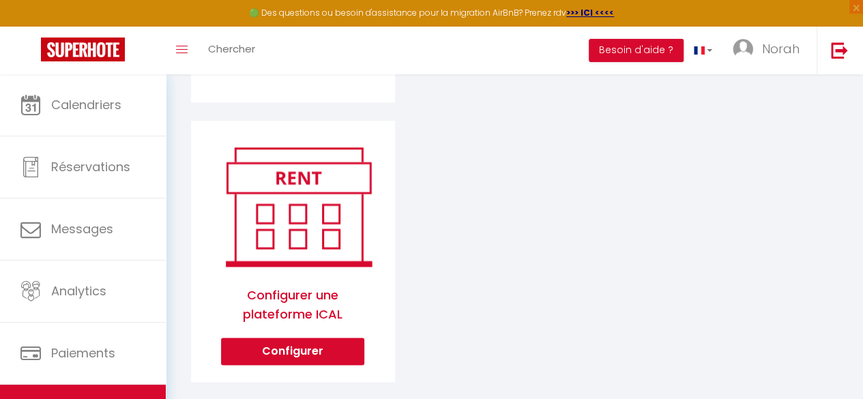
scroll to position [680, 0]
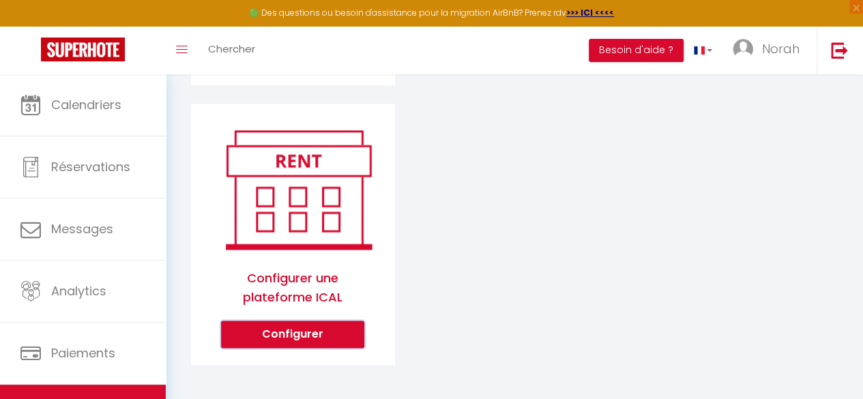
click at [333, 328] on button "Configurer" at bounding box center [292, 334] width 143 height 27
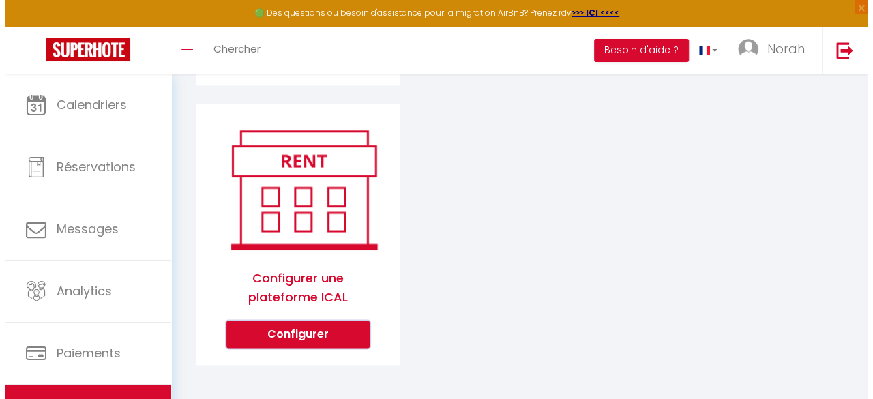
scroll to position [670, 0]
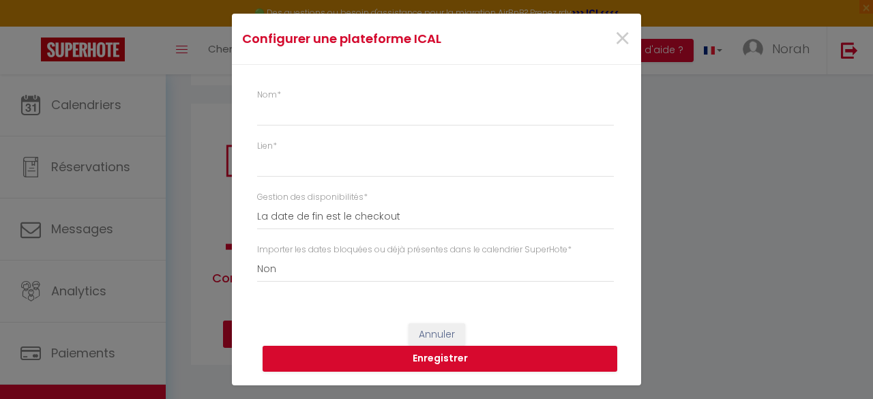
click at [281, 136] on div "Nom * Lien * Gestion des disponibilités * La date de fin est le checkout La dat…" at bounding box center [440, 192] width 366 height 207
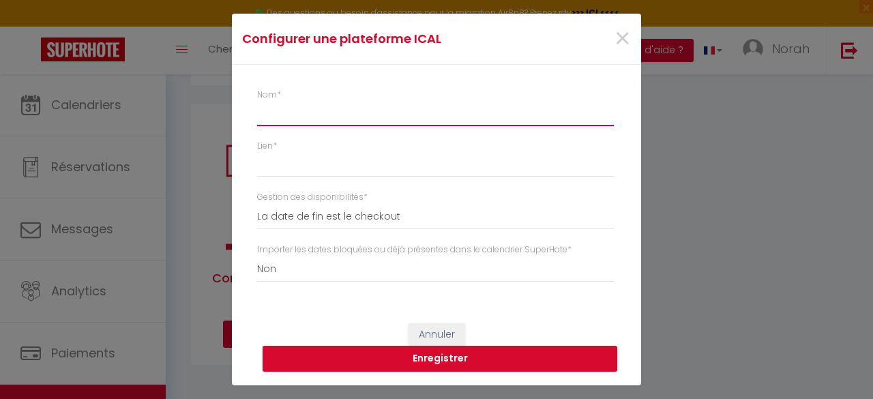
click at [296, 120] on input "Nom *" at bounding box center [435, 114] width 357 height 25
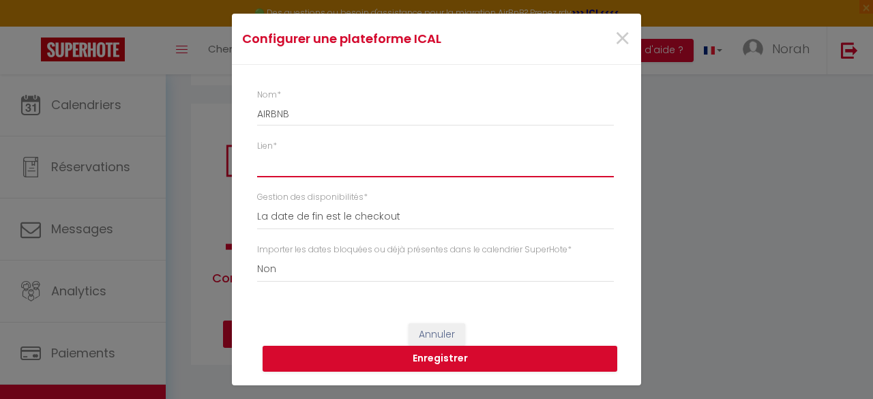
click at [282, 166] on input "Lien *" at bounding box center [435, 165] width 357 height 25
paste input "[URL][DOMAIN_NAME]"
click at [320, 351] on button "Enregistrer" at bounding box center [440, 359] width 355 height 26
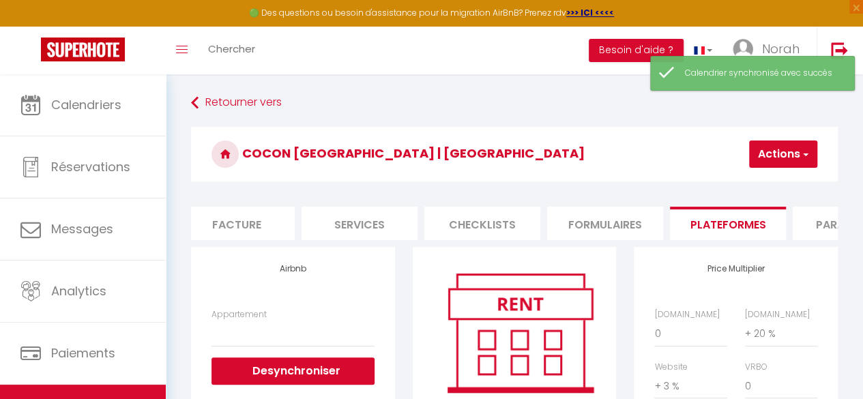
scroll to position [0, 0]
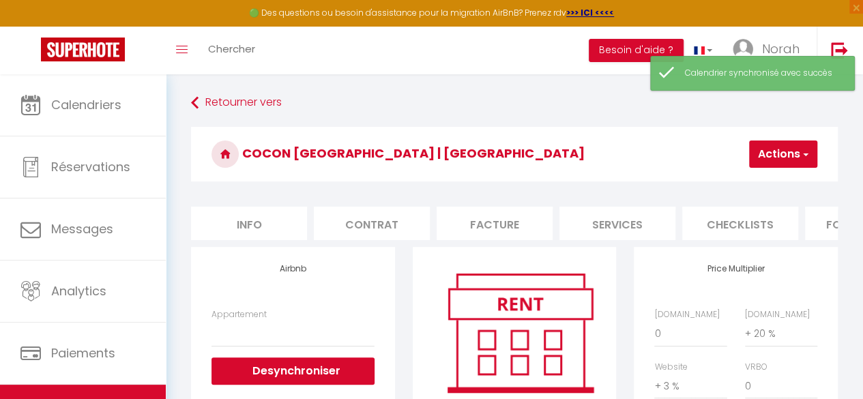
click at [248, 231] on li "Info" at bounding box center [249, 223] width 116 height 33
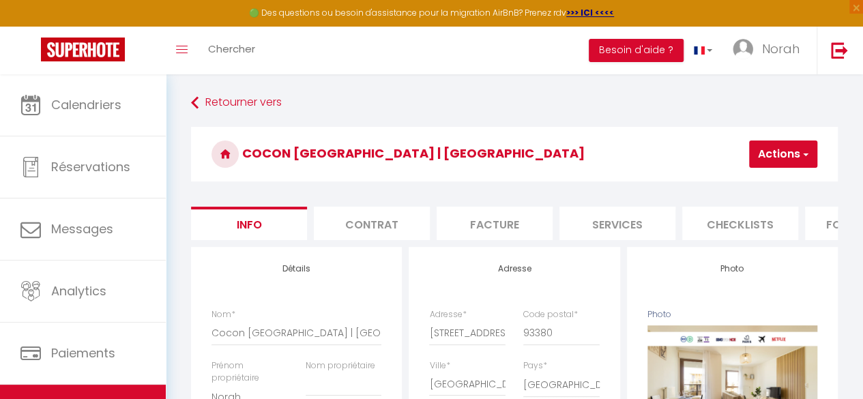
scroll to position [115, 0]
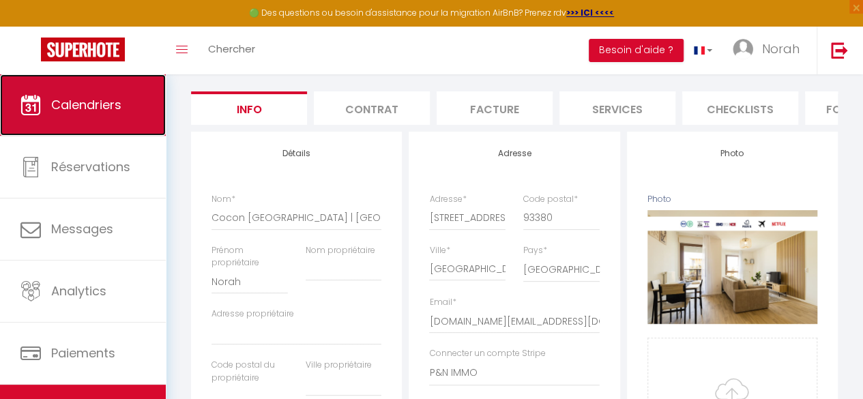
click at [67, 107] on span "Calendriers" at bounding box center [86, 104] width 70 height 17
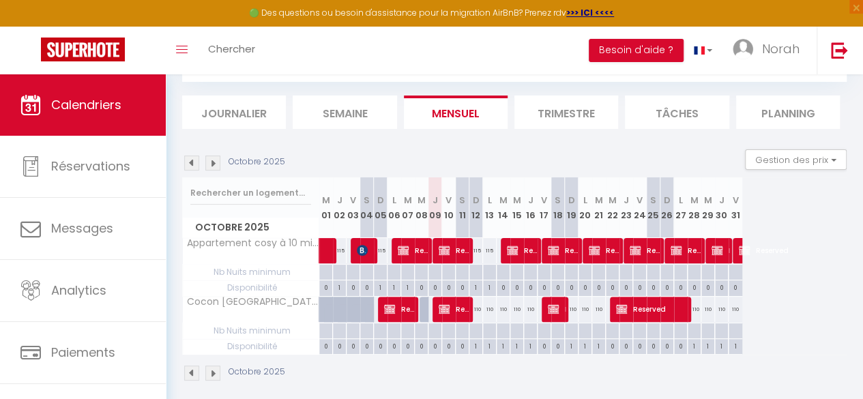
scroll to position [88, 0]
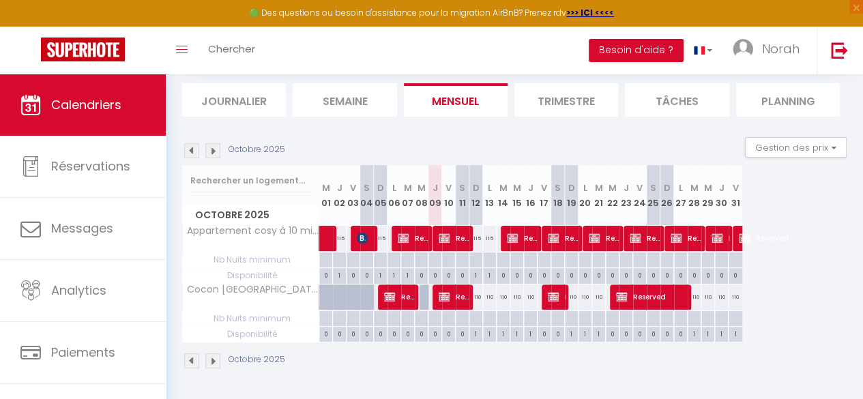
click at [221, 355] on div "Octobre 2025" at bounding box center [235, 360] width 107 height 15
click at [214, 355] on img at bounding box center [212, 360] width 15 height 15
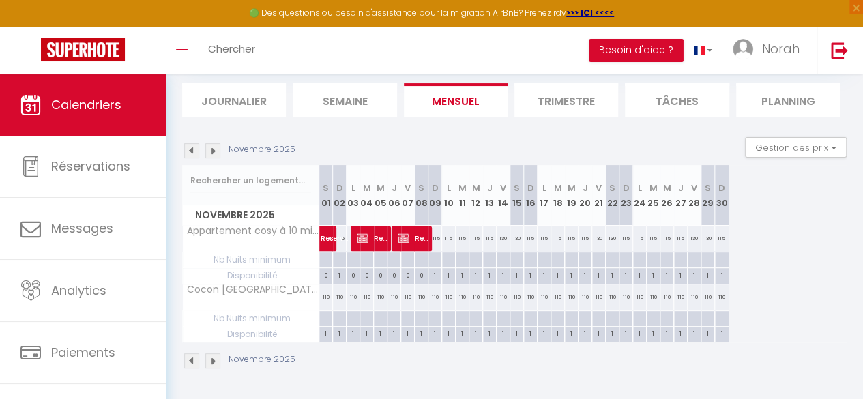
scroll to position [78, 0]
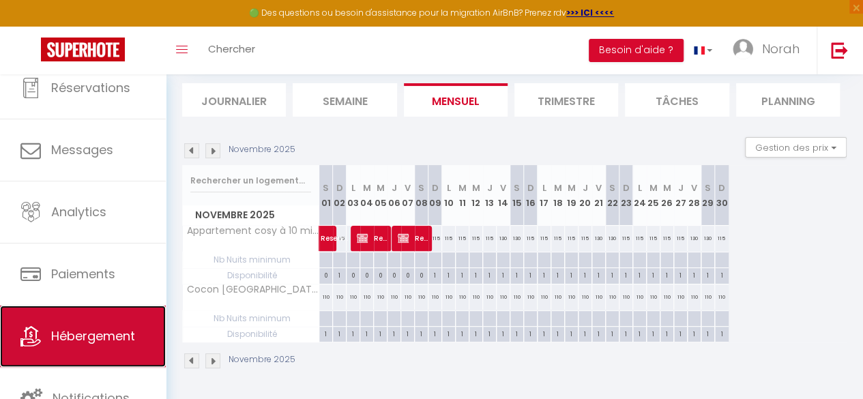
click at [93, 358] on link "Hébergement" at bounding box center [83, 336] width 166 height 61
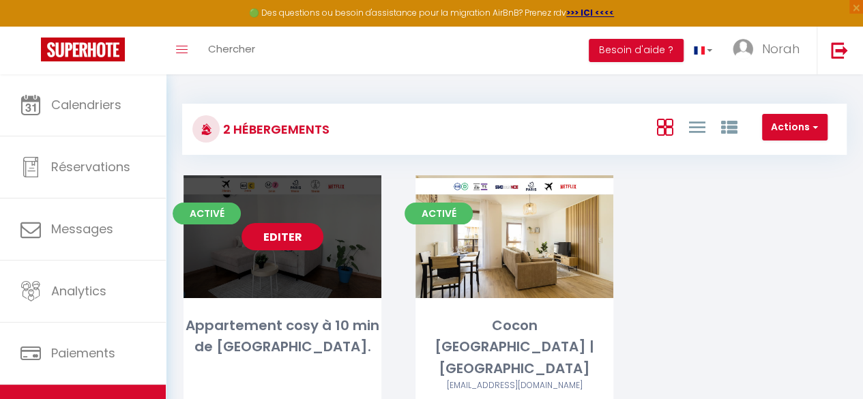
click at [278, 234] on link "Editer" at bounding box center [283, 236] width 82 height 27
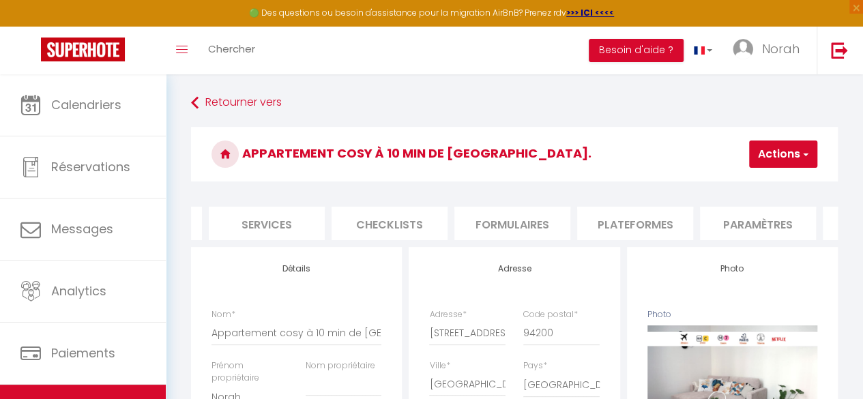
scroll to position [0, 352]
click at [622, 217] on li "Plateformes" at bounding box center [634, 223] width 116 height 33
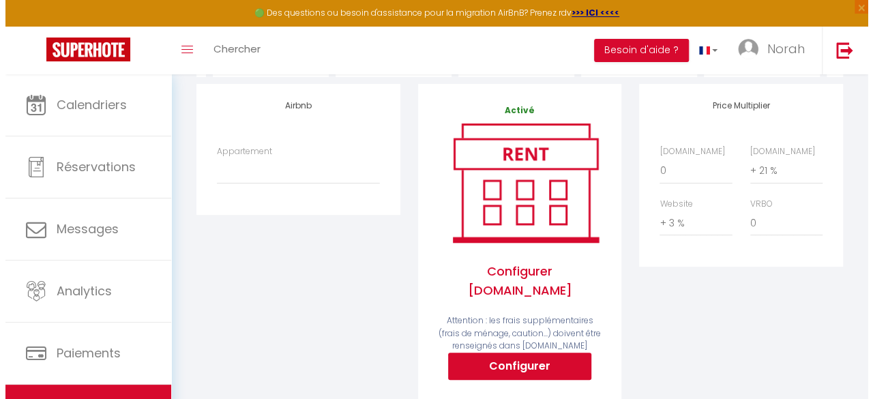
scroll to position [162, 0]
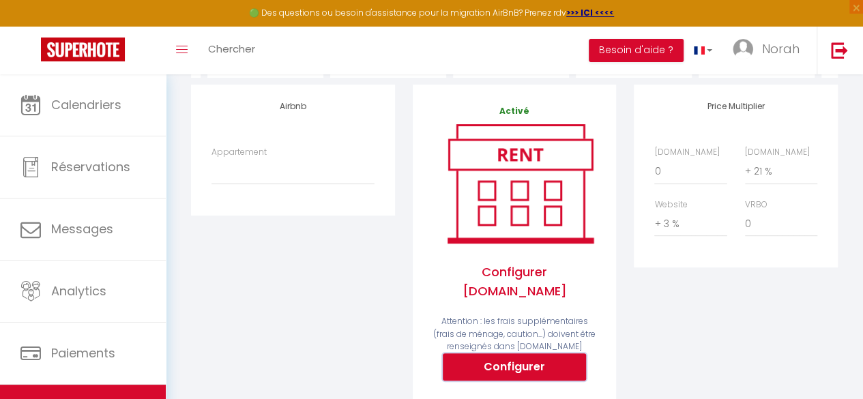
click at [521, 355] on button "Configurer" at bounding box center [514, 366] width 143 height 27
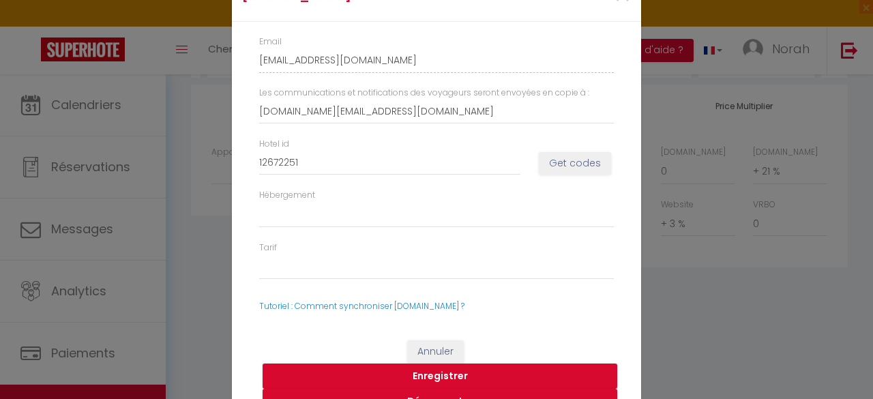
scroll to position [29, 0]
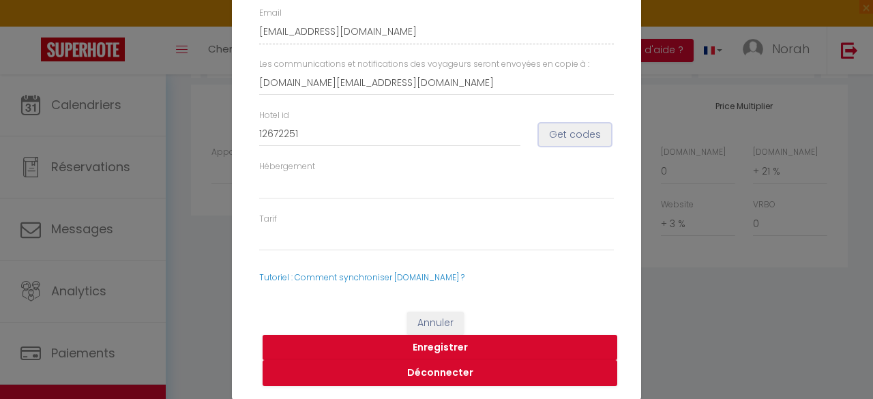
click at [562, 137] on button "Get codes" at bounding box center [575, 134] width 72 height 23
click at [654, 305] on div "[DOMAIN_NAME] × Email [EMAIL_ADDRESS][DOMAIN_NAME] Les communications et notifi…" at bounding box center [436, 199] width 873 height 399
click at [539, 340] on button "Enregistrer" at bounding box center [440, 348] width 355 height 26
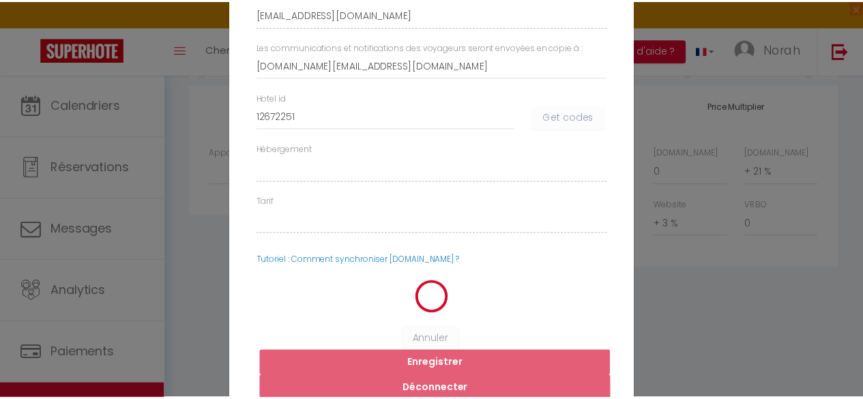
scroll to position [11, 0]
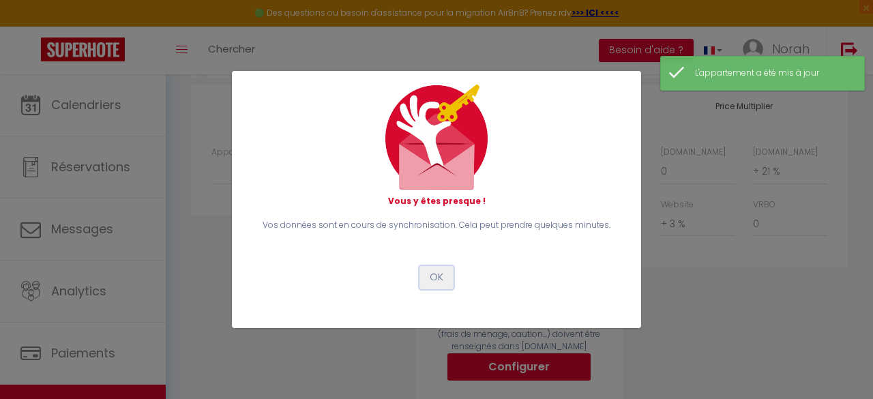
click at [437, 283] on button "OK" at bounding box center [437, 277] width 34 height 23
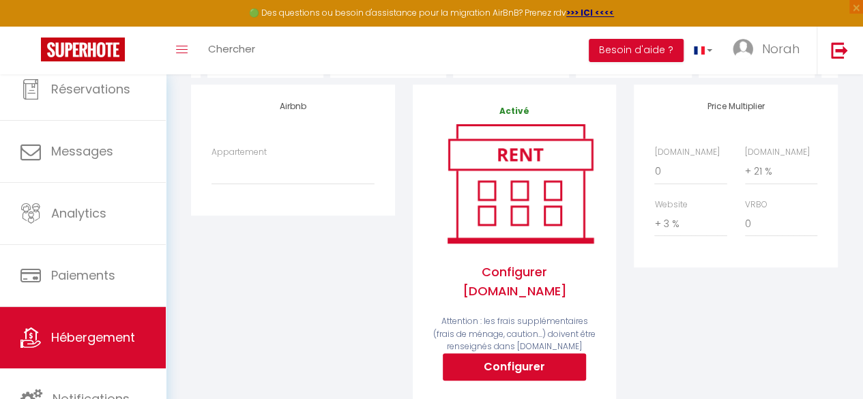
scroll to position [78, 0]
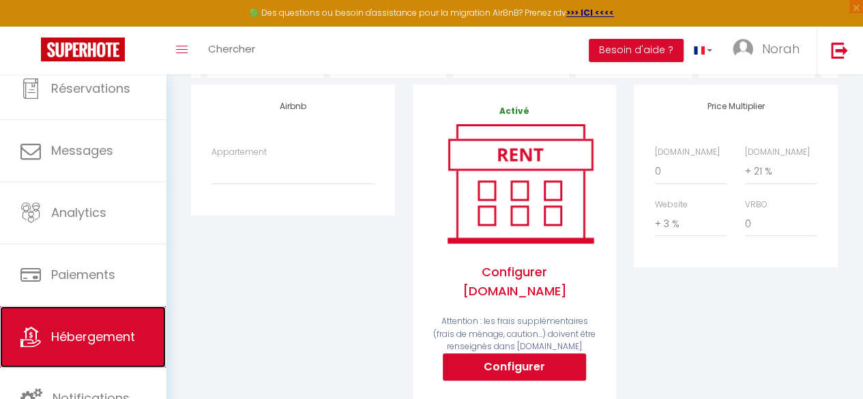
click at [94, 336] on span "Hébergement" at bounding box center [93, 336] width 84 height 17
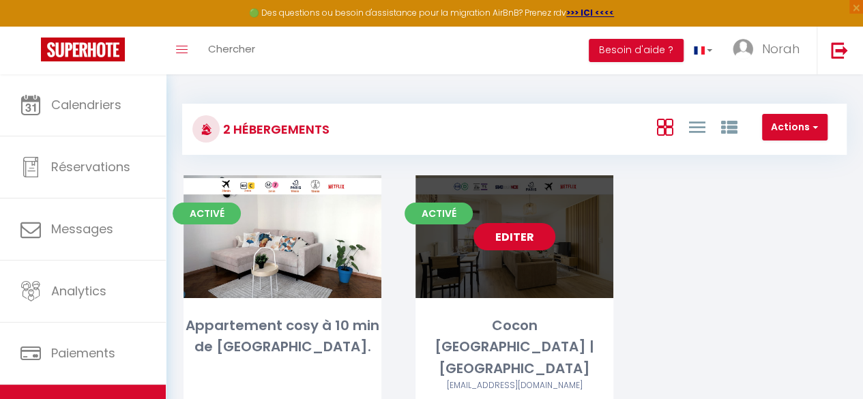
click at [513, 244] on link "Editer" at bounding box center [515, 236] width 82 height 27
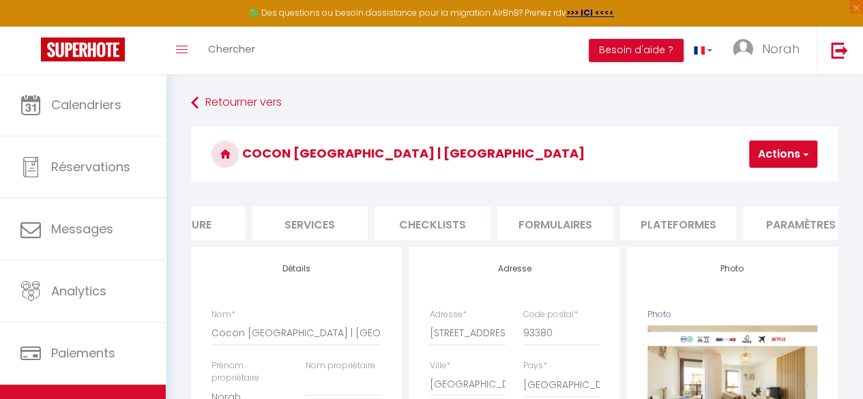
scroll to position [0, 321]
click at [640, 232] on li "Plateformes" at bounding box center [665, 223] width 116 height 33
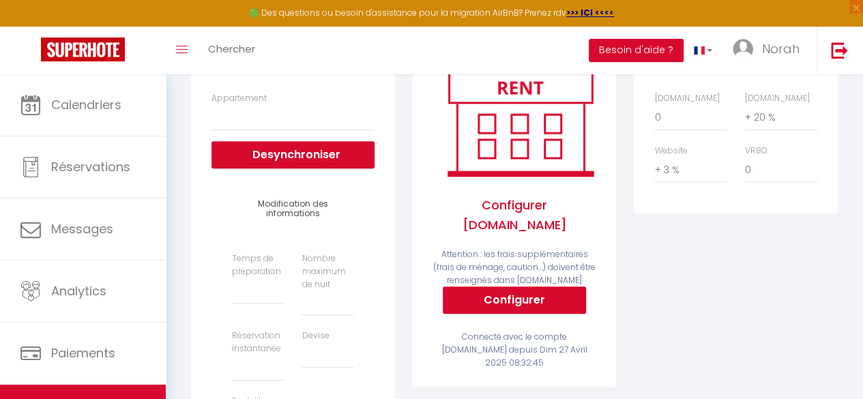
scroll to position [259, 0]
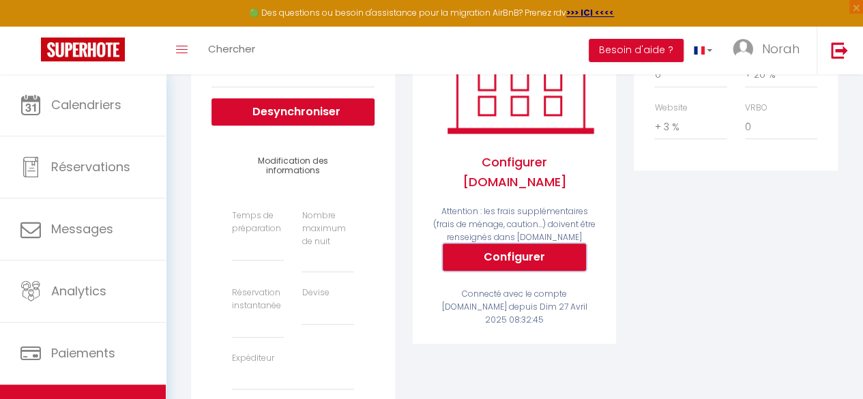
click at [495, 252] on button "Configurer" at bounding box center [514, 257] width 143 height 27
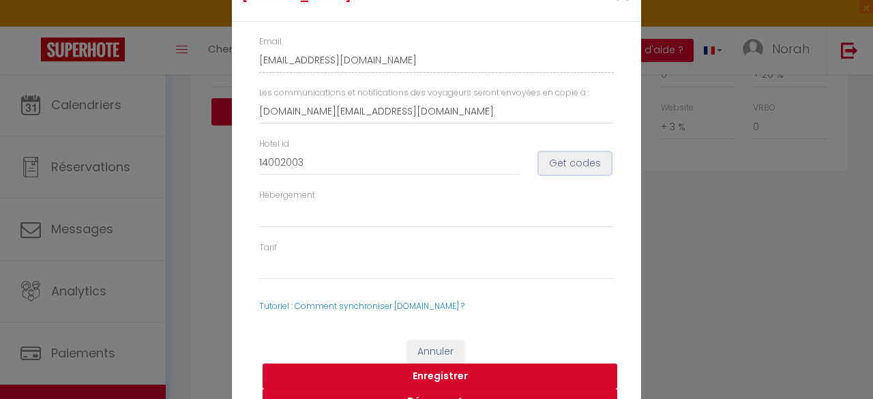
click at [563, 158] on button "Get codes" at bounding box center [575, 163] width 72 height 23
click at [448, 376] on button "Enregistrer" at bounding box center [440, 377] width 355 height 26
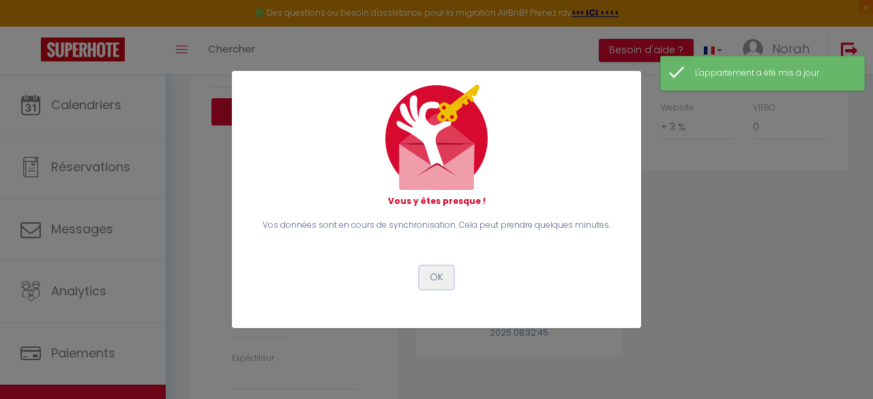
click at [432, 279] on button "OK" at bounding box center [437, 277] width 34 height 23
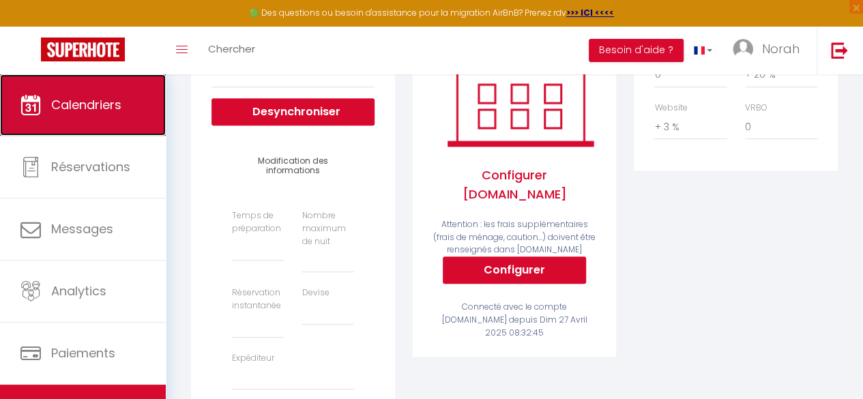
click at [72, 125] on link "Calendriers" at bounding box center [83, 104] width 166 height 61
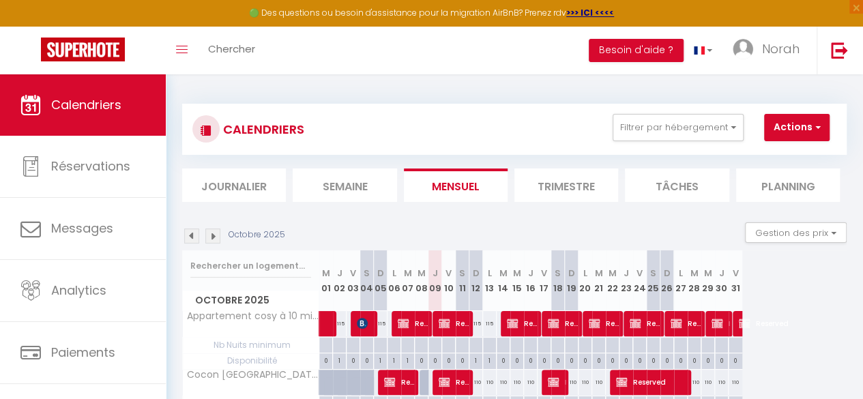
scroll to position [74, 0]
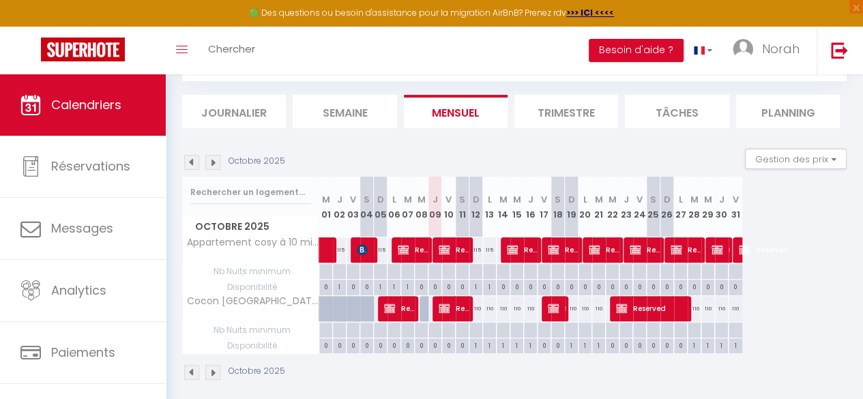
click at [211, 372] on img at bounding box center [212, 372] width 15 height 15
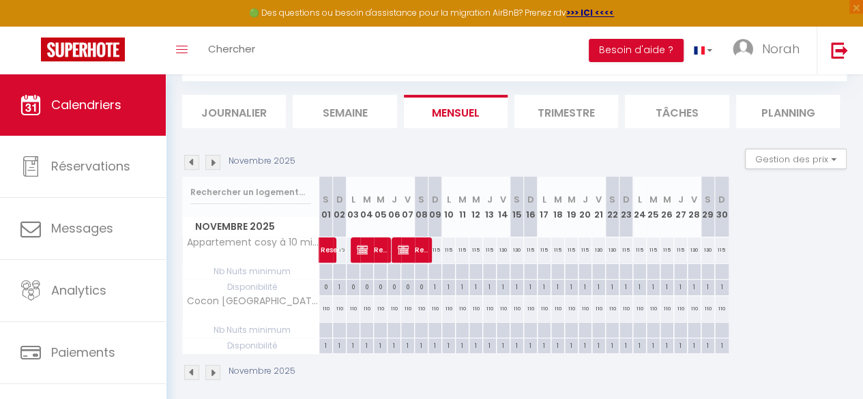
click at [211, 372] on img at bounding box center [212, 372] width 15 height 15
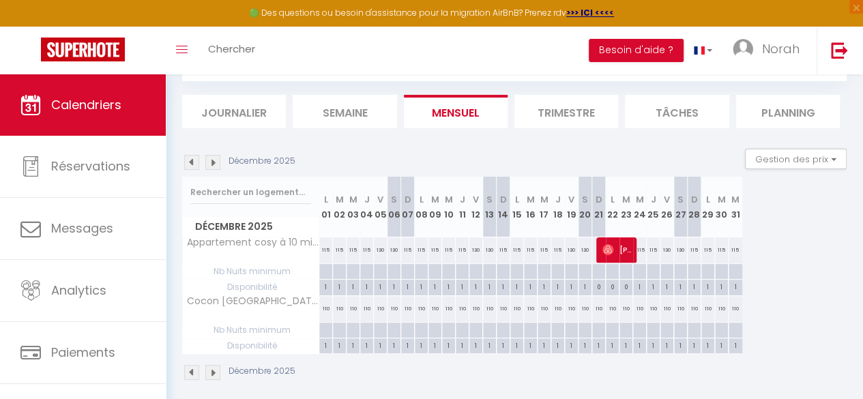
click at [211, 372] on img at bounding box center [212, 372] width 15 height 15
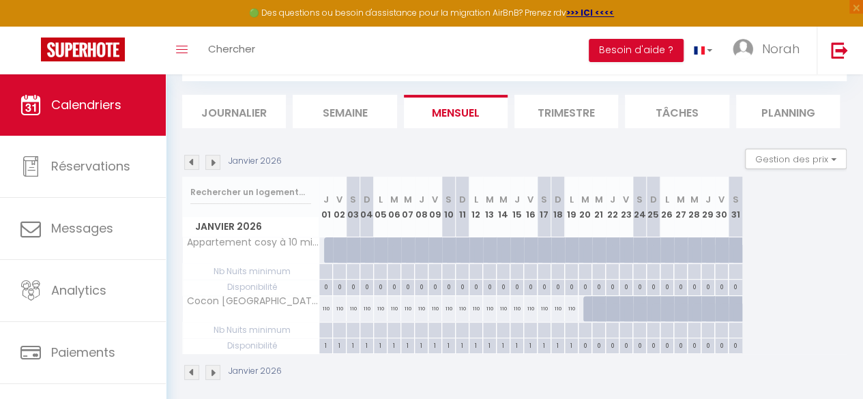
click at [190, 372] on img at bounding box center [191, 372] width 15 height 15
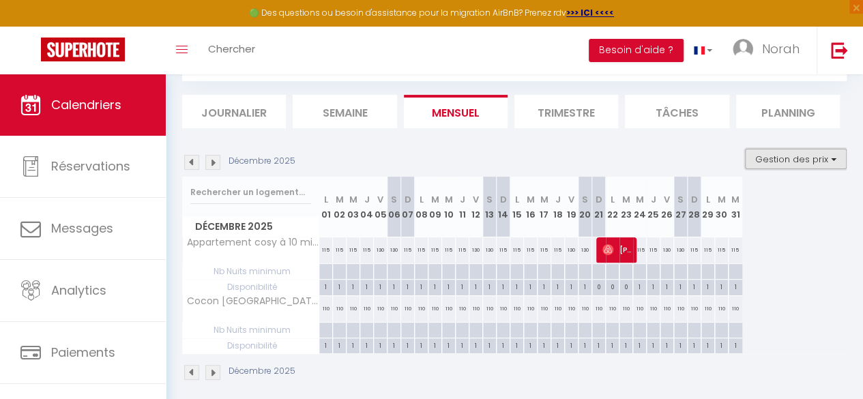
click at [770, 158] on button "Gestion des prix" at bounding box center [796, 159] width 102 height 20
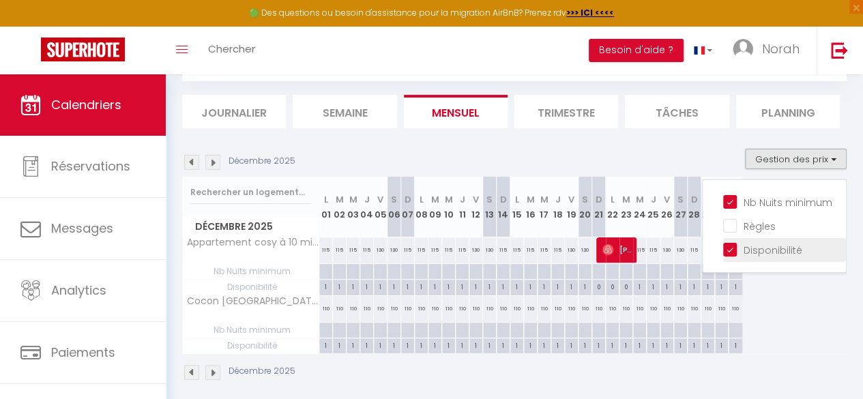
click at [723, 252] on input "Disponibilité" at bounding box center [784, 249] width 123 height 14
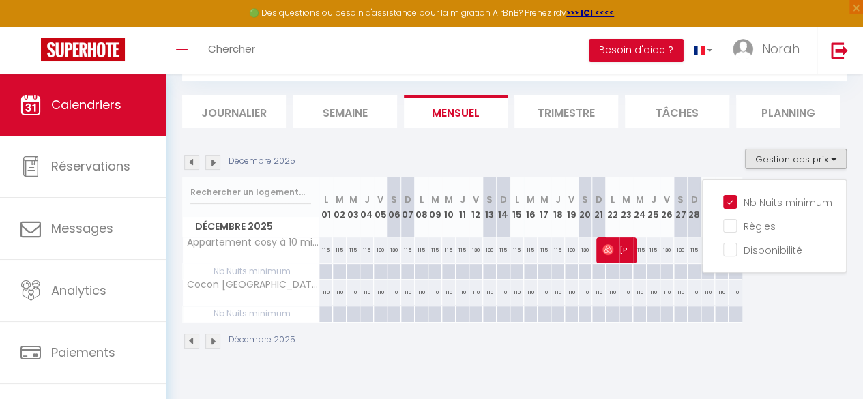
click at [450, 300] on div "110" at bounding box center [449, 292] width 14 height 25
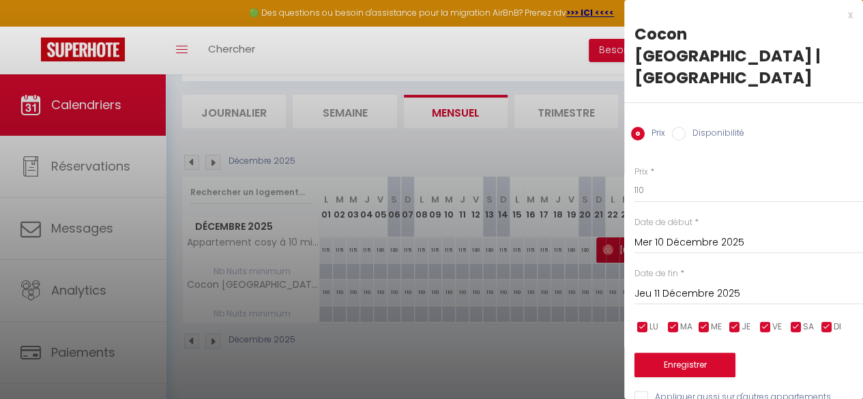
click at [375, 310] on div at bounding box center [431, 199] width 863 height 399
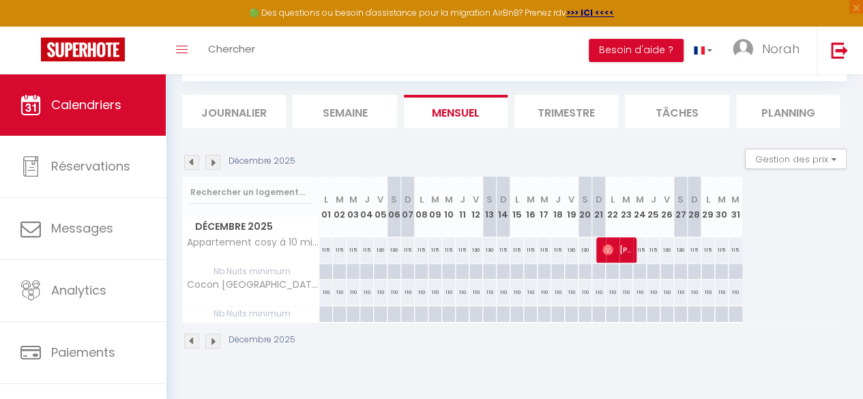
click at [375, 310] on div at bounding box center [380, 314] width 14 height 16
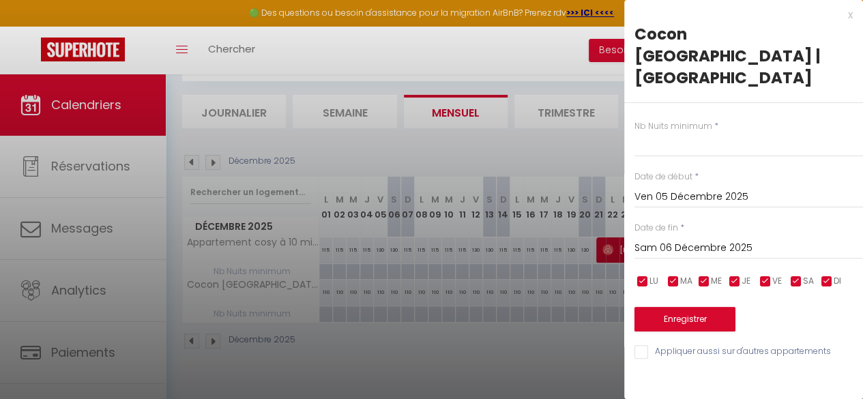
click at [658, 239] on input "Sam 06 Décembre 2025" at bounding box center [749, 248] width 229 height 18
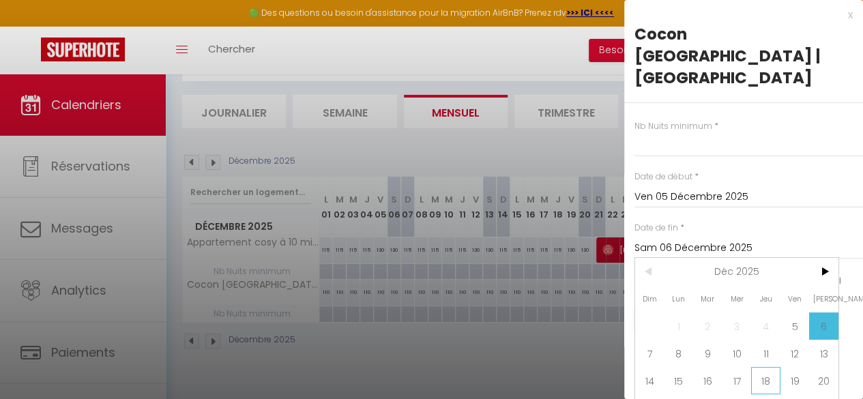
click at [762, 367] on span "18" at bounding box center [765, 380] width 29 height 27
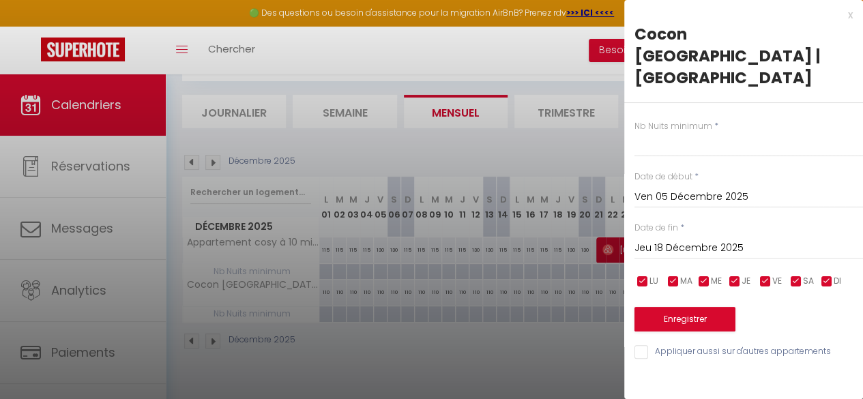
scroll to position [74, 0]
click at [684, 132] on input "text" at bounding box center [749, 144] width 229 height 25
click at [650, 307] on button "Enregistrer" at bounding box center [685, 319] width 101 height 25
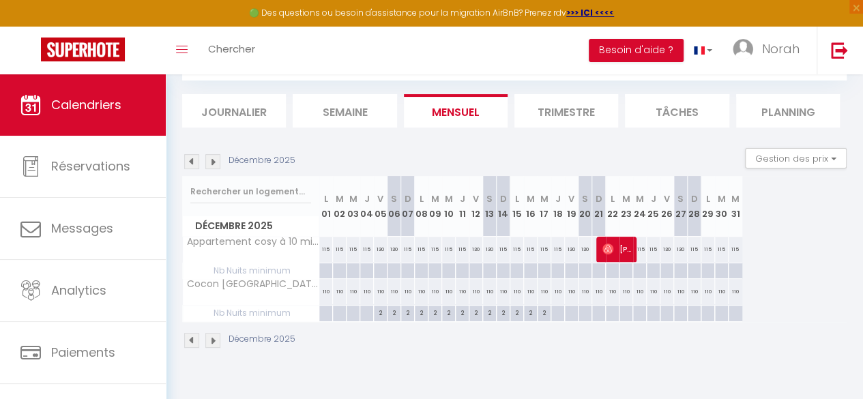
click at [192, 342] on img at bounding box center [191, 340] width 15 height 15
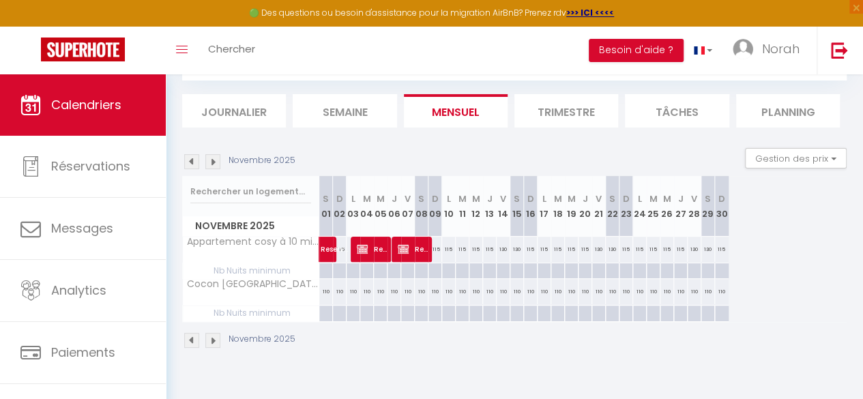
click at [192, 342] on img at bounding box center [191, 340] width 15 height 15
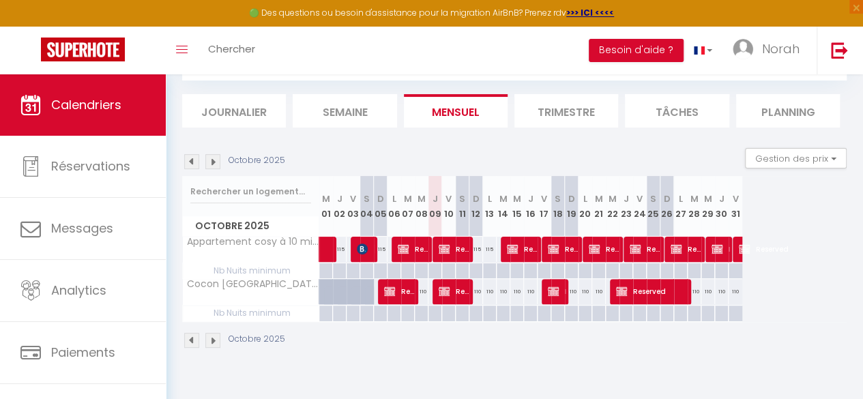
click at [478, 312] on div at bounding box center [476, 314] width 14 height 16
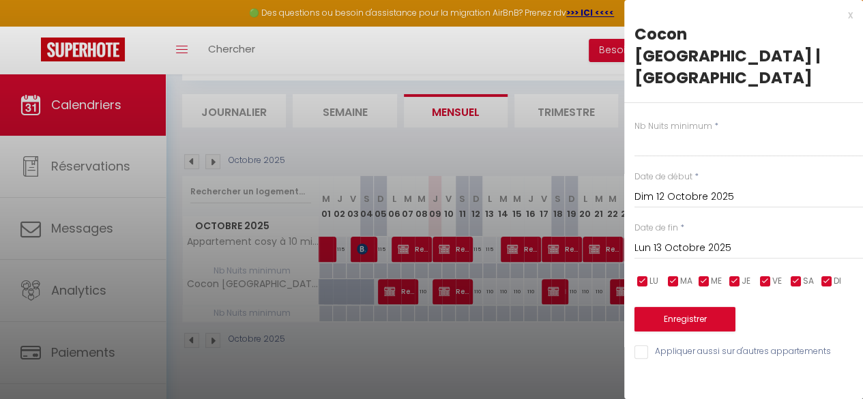
click at [669, 188] on input "Dim 12 Octobre 2025" at bounding box center [749, 197] width 229 height 18
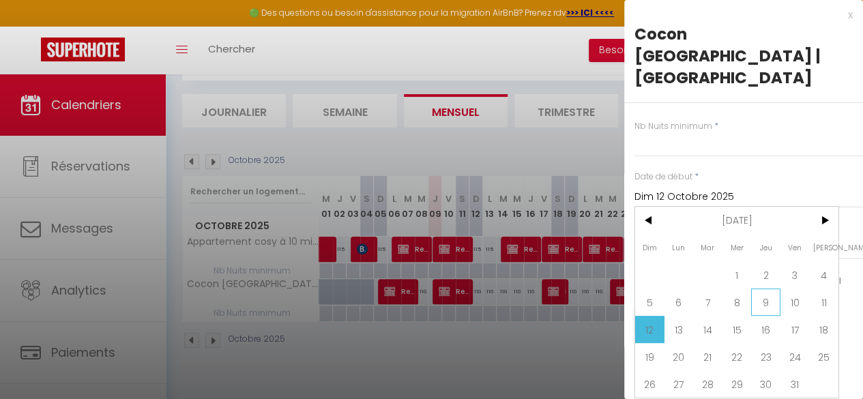
click at [761, 289] on span "9" at bounding box center [765, 302] width 29 height 27
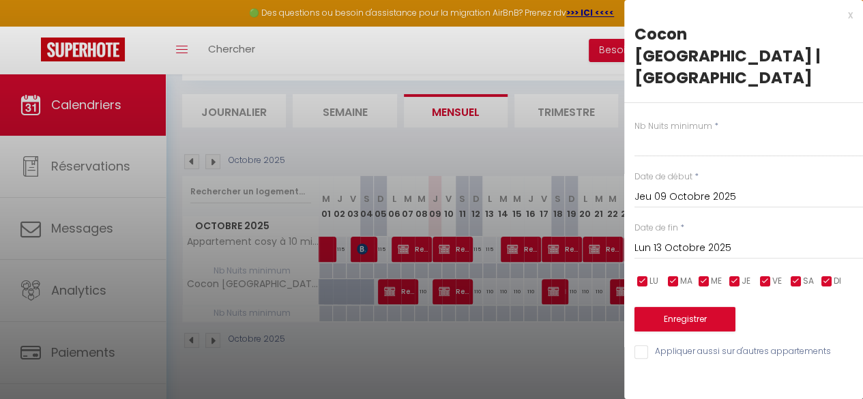
click at [682, 239] on input "Lun 13 Octobre 2025" at bounding box center [749, 248] width 229 height 18
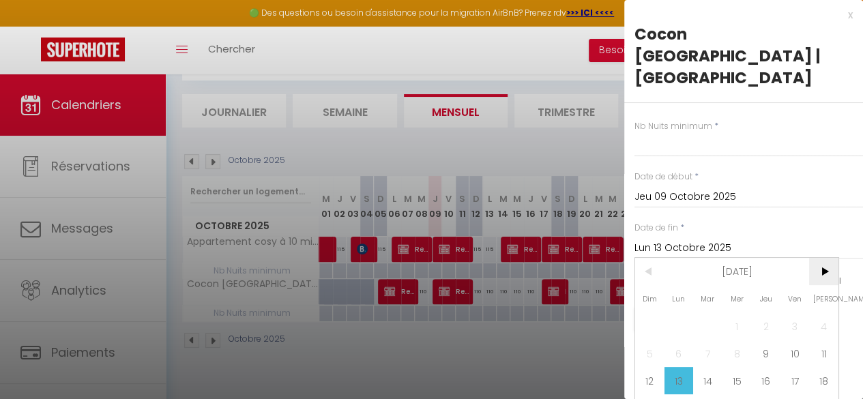
click at [817, 258] on span ">" at bounding box center [823, 271] width 29 height 27
click at [827, 258] on span ">" at bounding box center [823, 271] width 29 height 27
click at [771, 312] on span "1" at bounding box center [765, 325] width 29 height 27
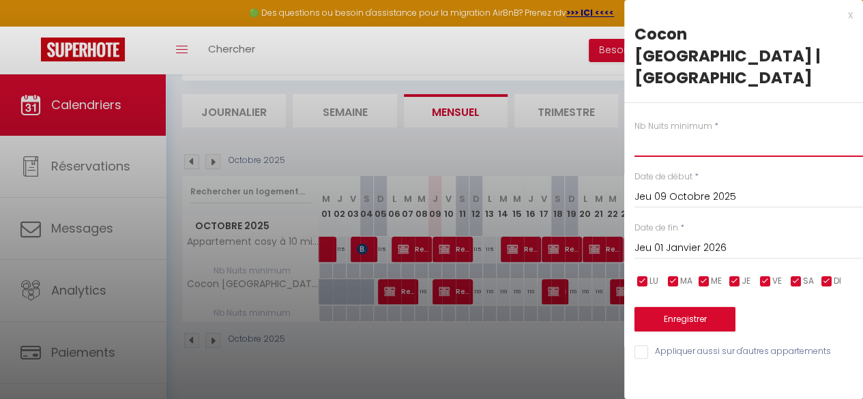
click at [660, 132] on input "text" at bounding box center [749, 144] width 229 height 25
click at [643, 345] on input "Appliquer aussi sur d'autres appartements" at bounding box center [749, 352] width 229 height 14
click at [650, 307] on button "Enregistrer" at bounding box center [685, 319] width 101 height 25
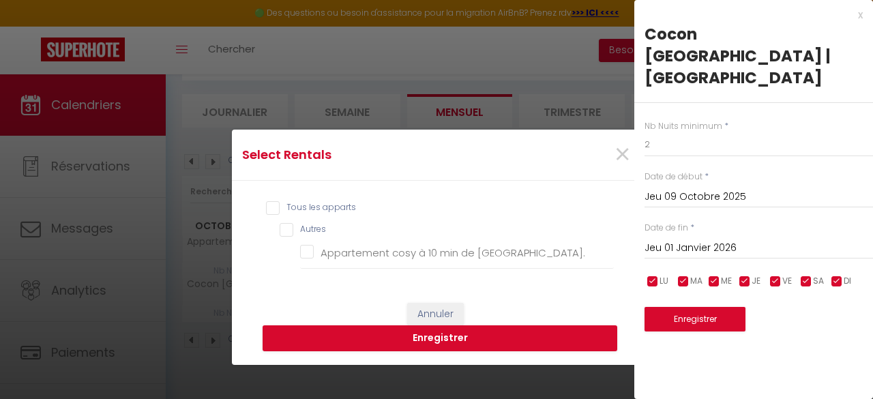
click at [268, 211] on input "Tous les apparts" at bounding box center [440, 208] width 348 height 14
click at [403, 333] on button "Enregistrer" at bounding box center [440, 338] width 355 height 26
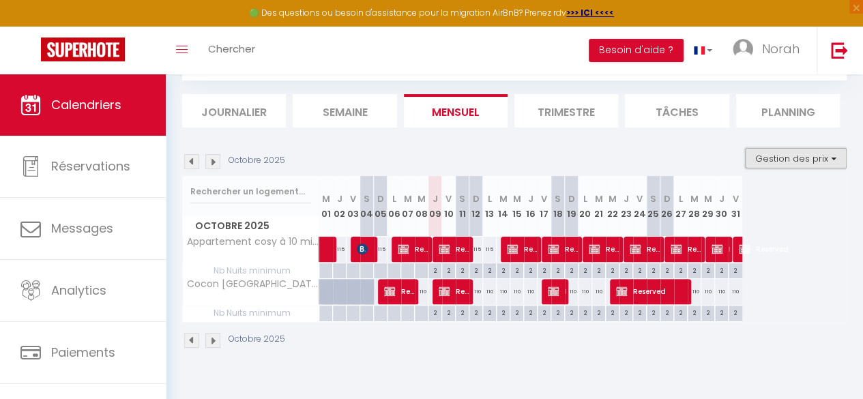
click at [763, 152] on button "Gestion des prix" at bounding box center [796, 158] width 102 height 20
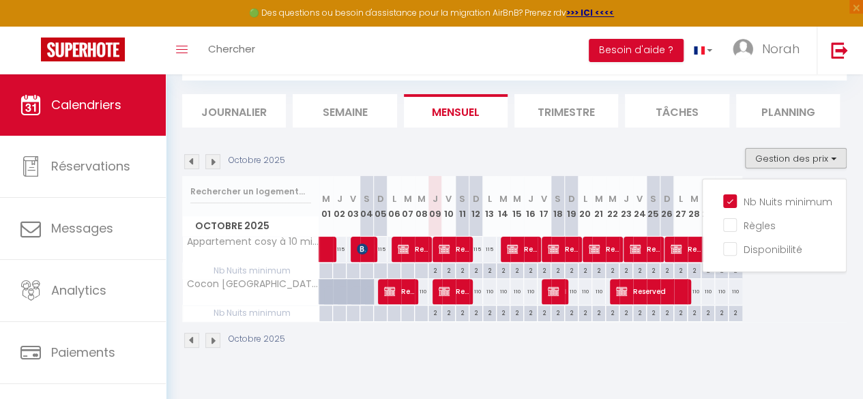
click at [651, 154] on div "Octobre 2025 Gestion des prix Nb Nuits minimum Règles Disponibilité" at bounding box center [514, 162] width 665 height 28
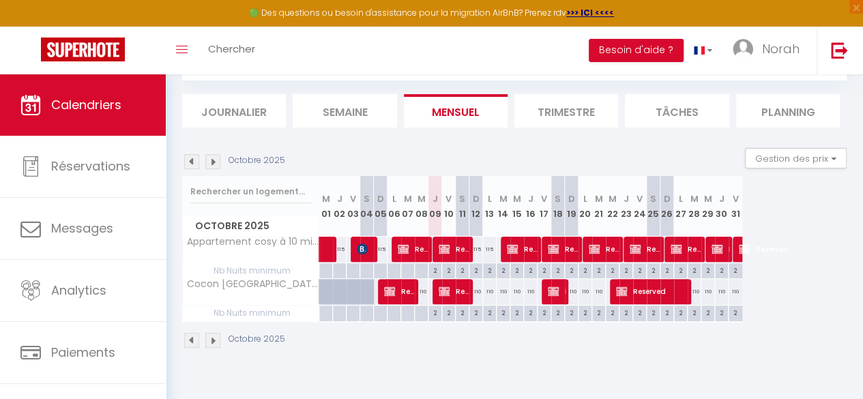
click at [478, 293] on div "110" at bounding box center [476, 291] width 14 height 25
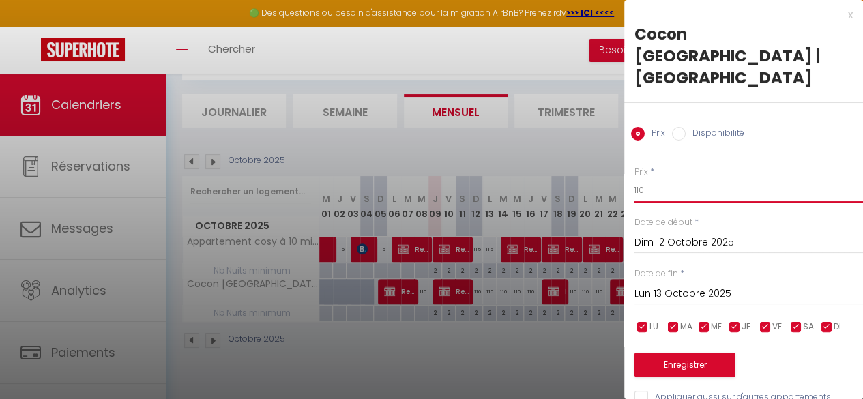
click at [667, 178] on input "110" at bounding box center [749, 190] width 229 height 25
click at [693, 285] on input "Lun 13 Octobre 2025" at bounding box center [749, 294] width 229 height 18
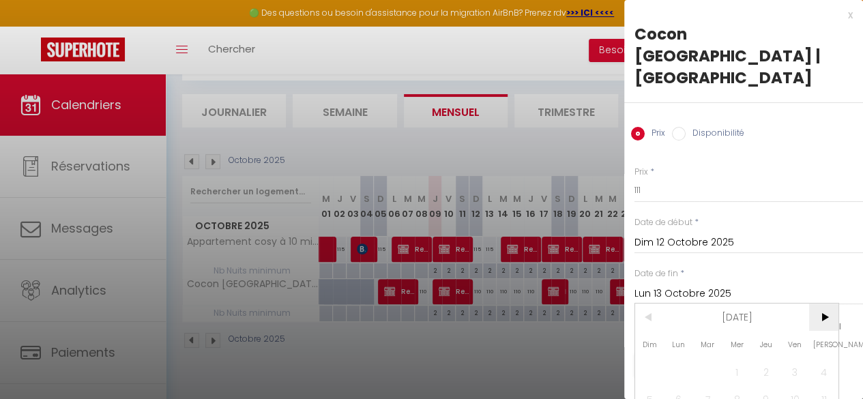
click at [828, 304] on span ">" at bounding box center [823, 317] width 29 height 27
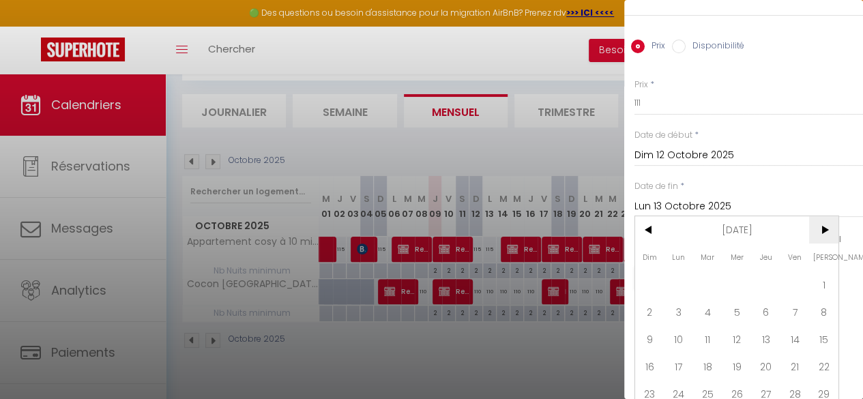
click at [822, 216] on span ">" at bounding box center [823, 229] width 29 height 27
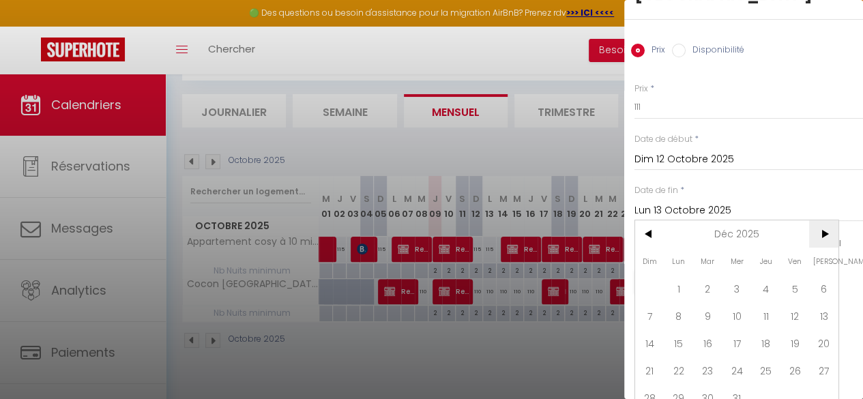
click at [822, 220] on span ">" at bounding box center [823, 233] width 29 height 27
click at [766, 275] on span "1" at bounding box center [765, 288] width 29 height 27
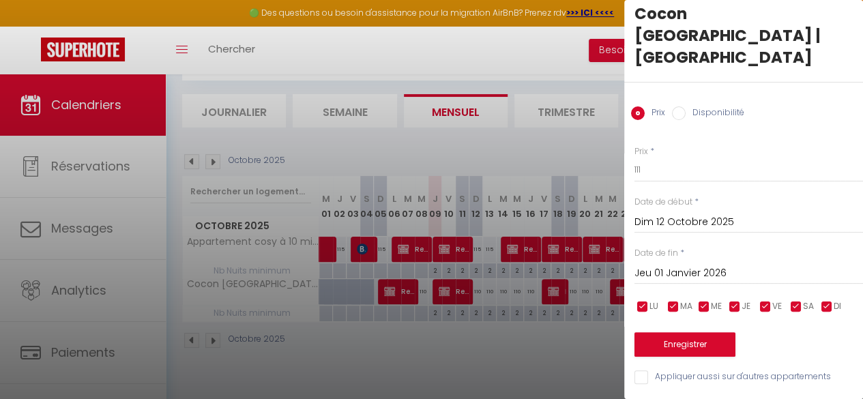
scroll to position [8, 0]
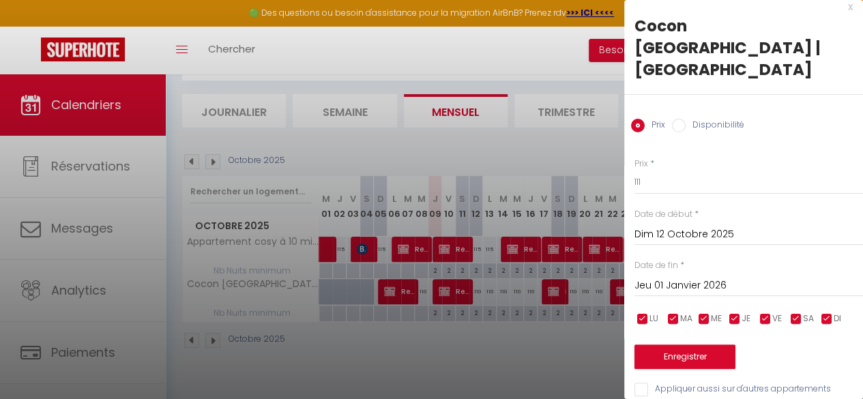
click at [643, 383] on input "Appliquer aussi sur d'autres appartements" at bounding box center [749, 390] width 229 height 14
click at [733, 277] on input "Jeu 01 Janvier 2026" at bounding box center [749, 286] width 229 height 18
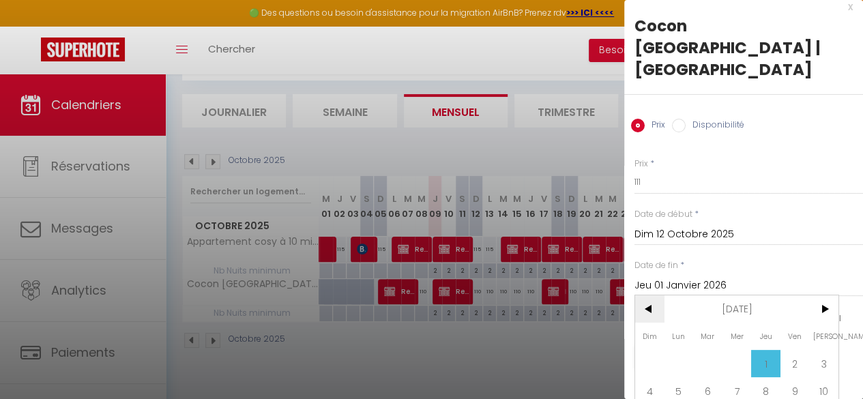
click at [648, 295] on span "<" at bounding box center [649, 308] width 29 height 27
click at [688, 350] on span "1" at bounding box center [679, 363] width 29 height 27
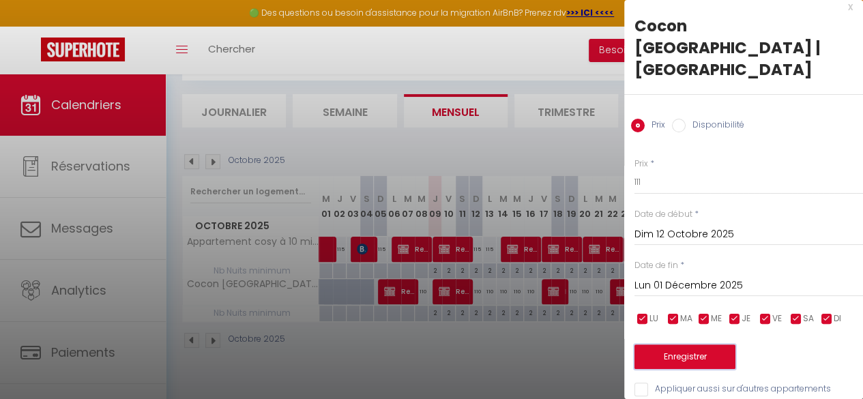
click at [680, 345] on button "Enregistrer" at bounding box center [685, 357] width 101 height 25
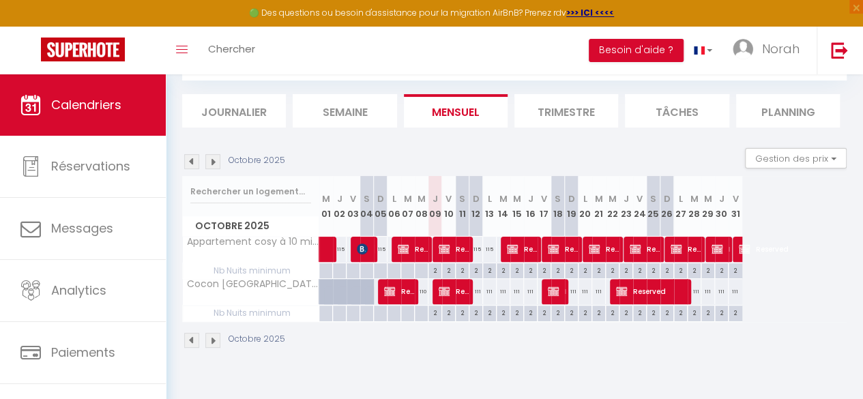
click at [215, 340] on img at bounding box center [212, 340] width 15 height 15
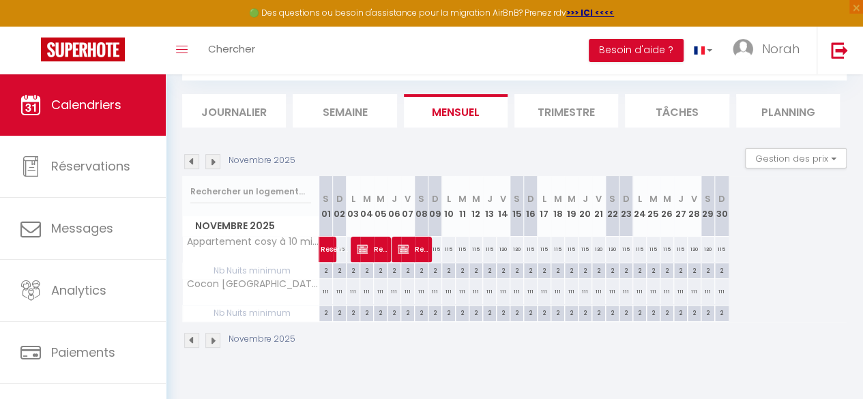
click at [439, 249] on div "115" at bounding box center [435, 249] width 14 height 25
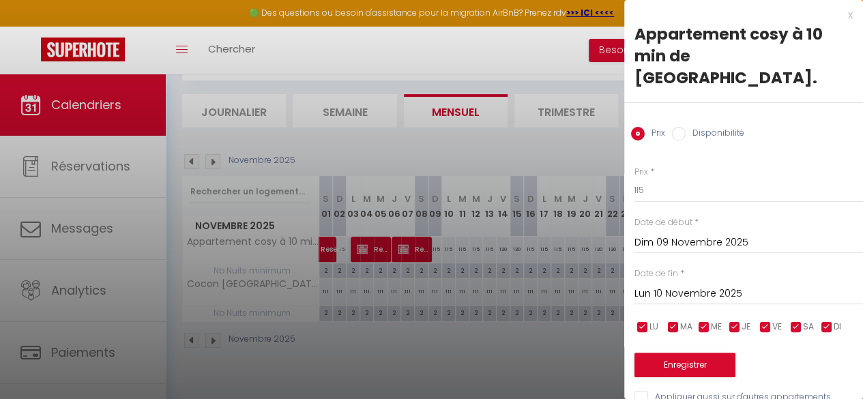
click at [692, 280] on div "Lun 10 Novembre 2025 < [DATE] > Dim Lun Mar Mer Jeu Ven Sam 1 2 3 4 5 6 7 8 9 1…" at bounding box center [749, 292] width 229 height 25
click at [737, 285] on input "Lun 10 Novembre 2025" at bounding box center [749, 294] width 229 height 18
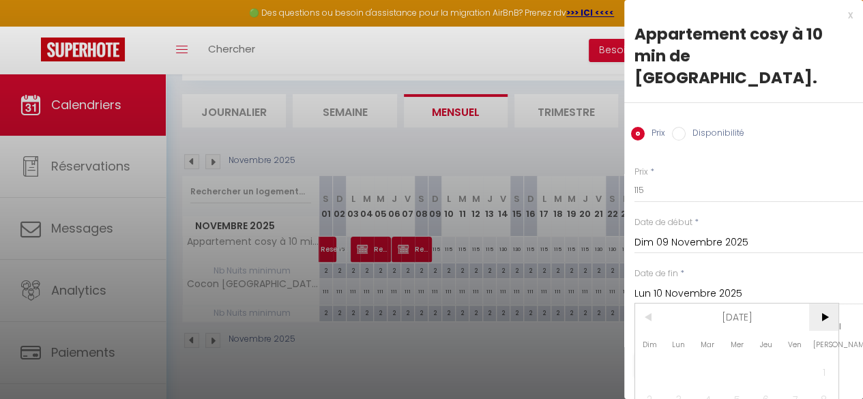
click at [828, 304] on span ">" at bounding box center [823, 317] width 29 height 27
click at [681, 358] on span "1" at bounding box center [679, 371] width 29 height 27
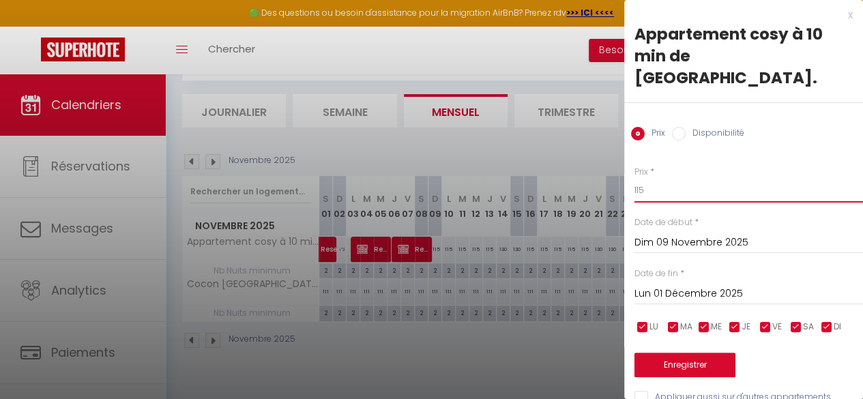
click at [654, 178] on input "115" at bounding box center [749, 190] width 229 height 25
click at [680, 234] on input "Dim 09 Novembre 2025" at bounding box center [749, 243] width 229 height 18
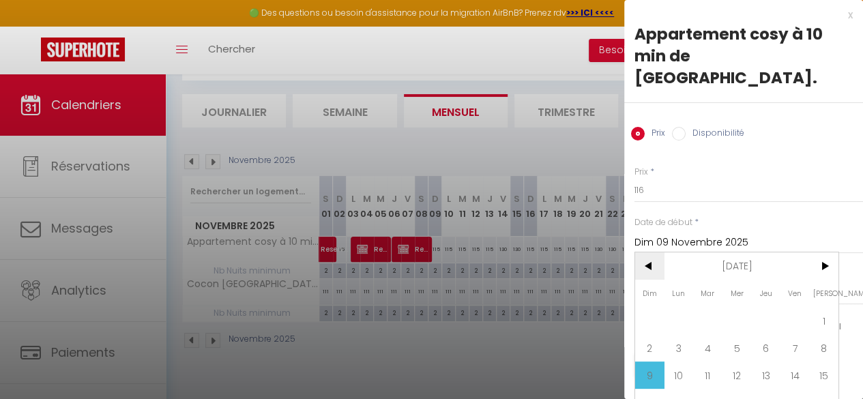
click at [650, 252] on span "<" at bounding box center [649, 265] width 29 height 27
click at [772, 334] on span "9" at bounding box center [765, 347] width 29 height 27
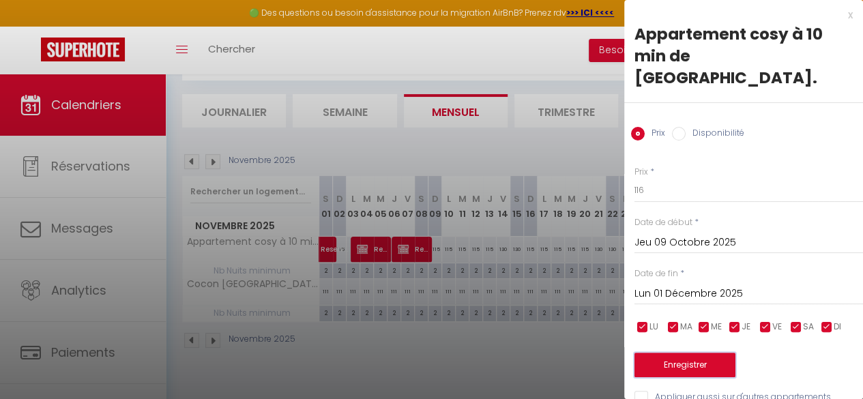
click at [672, 353] on button "Enregistrer" at bounding box center [685, 365] width 101 height 25
